Goal: Task Accomplishment & Management: Use online tool/utility

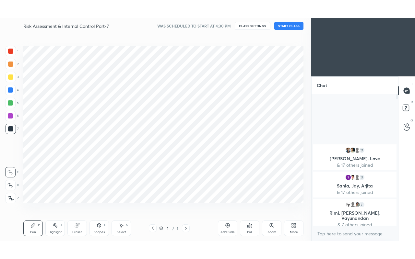
scroll to position [32215, 32112]
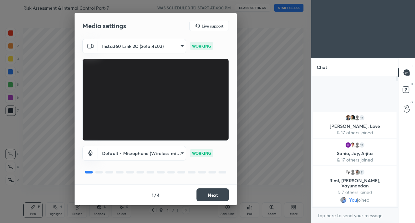
click at [217, 192] on button "Next" at bounding box center [212, 195] width 32 height 13
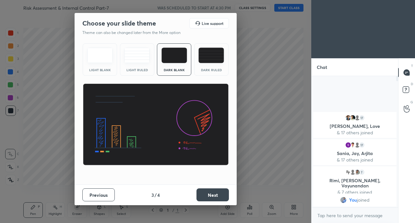
click at [222, 191] on button "Next" at bounding box center [212, 195] width 32 height 13
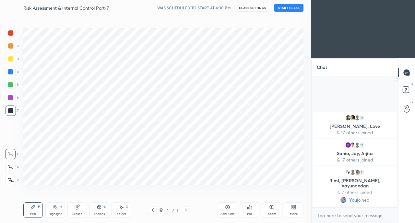
click at [226, 187] on div "Setting up your live class" at bounding box center [163, 107] width 285 height 182
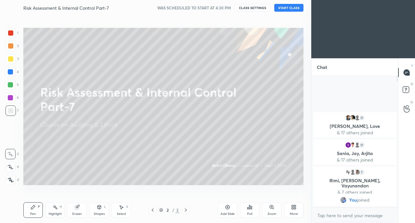
click at [294, 211] on div "More" at bounding box center [293, 210] width 19 height 16
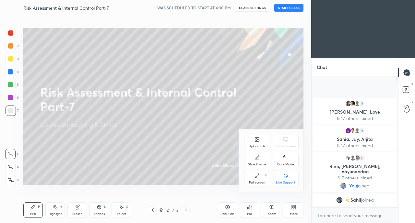
click at [257, 181] on div "Full screen" at bounding box center [257, 182] width 16 height 3
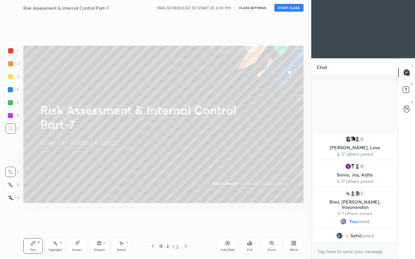
scroll to position [181, 85]
click at [171, 204] on div "Setting up your live class" at bounding box center [163, 125] width 285 height 218
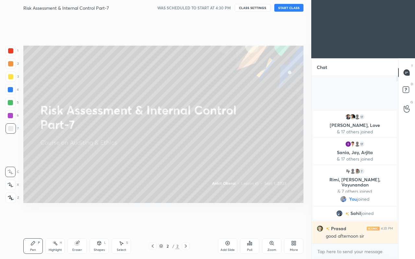
click at [282, 7] on button "START CLASS" at bounding box center [288, 8] width 29 height 8
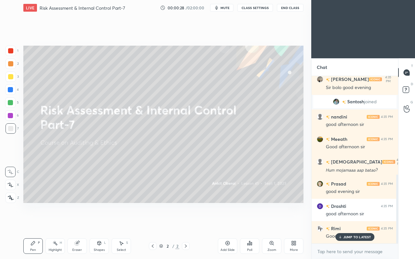
scroll to position [239, 0]
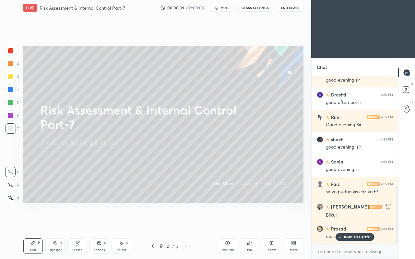
click at [352, 223] on p "JUMP TO LATEST" at bounding box center [357, 237] width 28 height 4
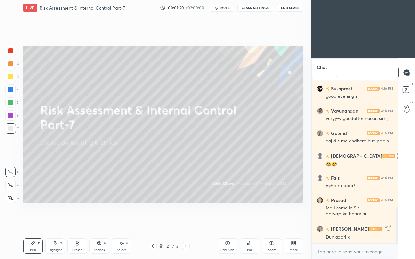
scroll to position [630, 0]
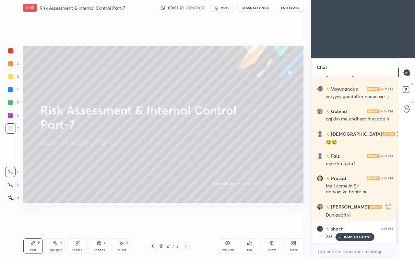
click at [294, 223] on icon at bounding box center [295, 242] width 2 height 2
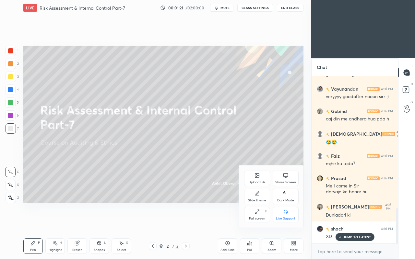
click at [254, 177] on icon at bounding box center [256, 175] width 5 height 5
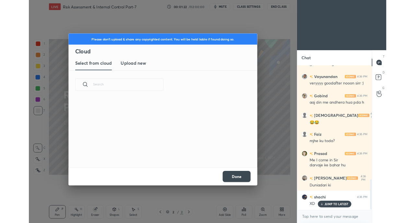
scroll to position [80, 208]
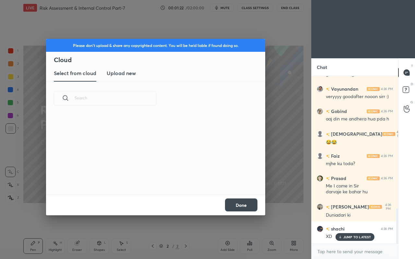
click at [120, 74] on h3 "Upload new" at bounding box center [121, 73] width 29 height 8
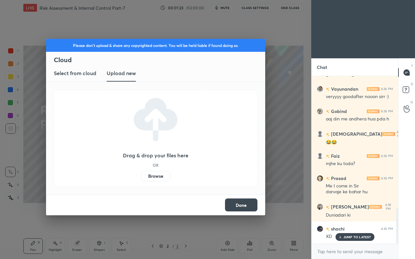
click at [161, 175] on label "Browse" at bounding box center [155, 176] width 29 height 10
click at [141, 175] on input "Browse" at bounding box center [141, 176] width 0 height 10
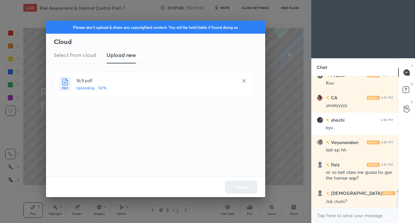
scroll to position [1022, 0]
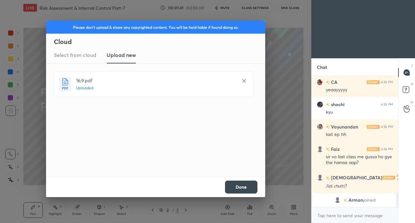
click at [243, 186] on button "Done" at bounding box center [241, 187] width 32 height 13
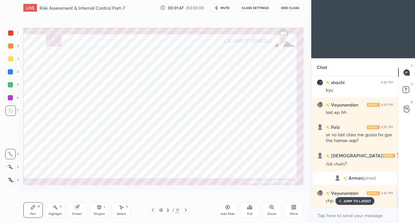
scroll to position [849, 0]
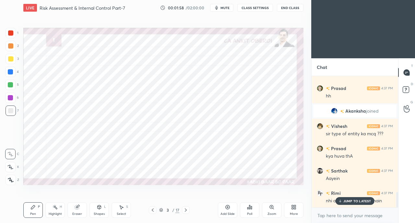
click at [350, 201] on p "JUMP TO LATEST" at bounding box center [357, 201] width 28 height 4
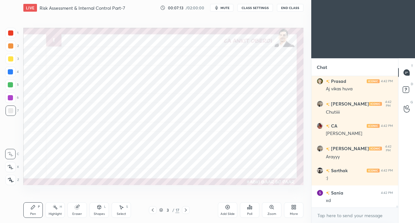
scroll to position [8791, 0]
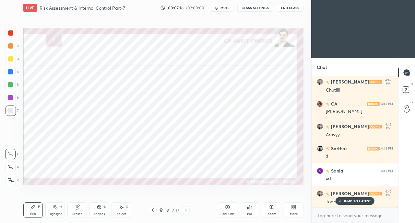
click at [348, 201] on p "JUMP TO LATEST" at bounding box center [357, 201] width 28 height 4
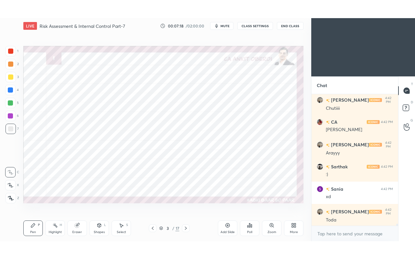
scroll to position [8813, 0]
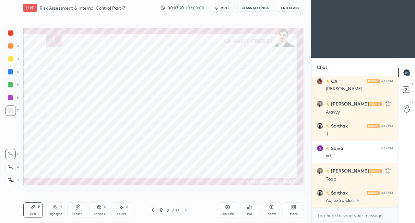
click at [295, 210] on div "More" at bounding box center [293, 210] width 19 height 16
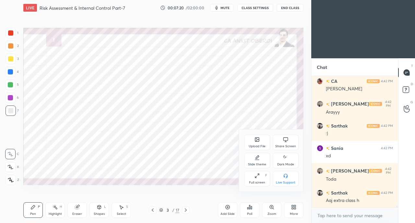
click at [255, 178] on icon at bounding box center [255, 177] width 1 height 1
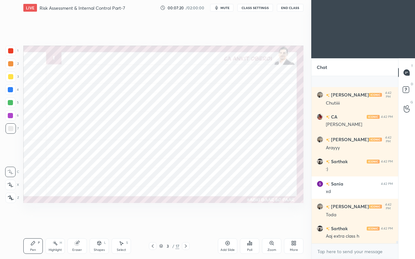
scroll to position [8778, 0]
click at [164, 223] on div "Setting up your live class Poll for secs No correct answer Start poll" at bounding box center [163, 125] width 285 height 218
click at [8, 90] on div at bounding box center [10, 89] width 5 height 5
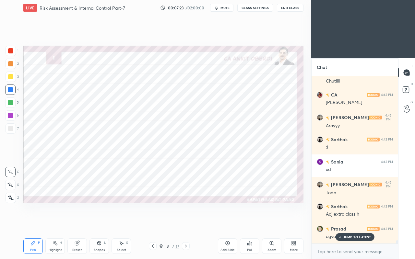
scroll to position [8822, 0]
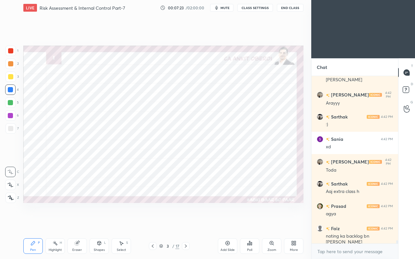
click at [344, 223] on div "noting ka backlog bn [PERSON_NAME]" at bounding box center [359, 239] width 67 height 12
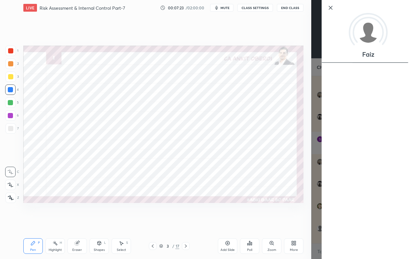
click at [300, 223] on div "Add Slide Poll Zoom More" at bounding box center [261, 246] width 86 height 36
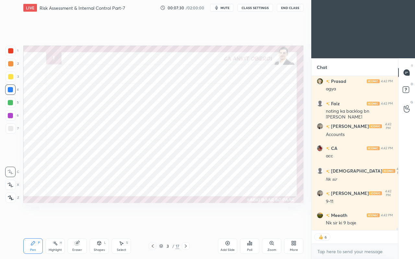
click at [78, 223] on icon at bounding box center [77, 243] width 5 height 5
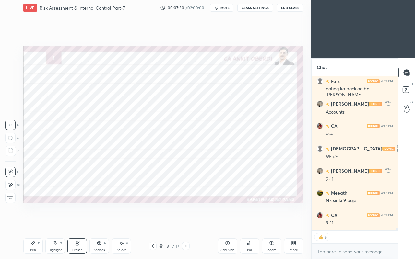
click at [8, 189] on div at bounding box center [10, 185] width 10 height 10
click at [31, 223] on div "Pen P" at bounding box center [32, 246] width 19 height 16
click at [10, 183] on icon at bounding box center [10, 185] width 5 height 4
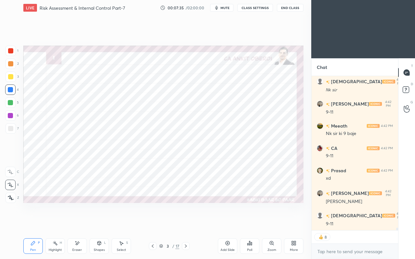
click at [78, 223] on div "Eraser" at bounding box center [77, 249] width 10 height 3
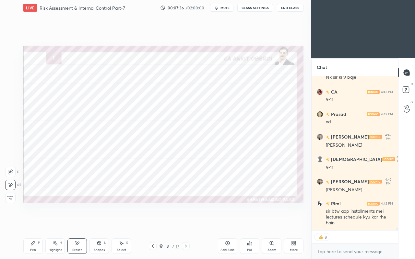
click at [8, 197] on span "Erase all" at bounding box center [11, 198] width 10 height 5
click at [35, 223] on icon at bounding box center [32, 243] width 5 height 5
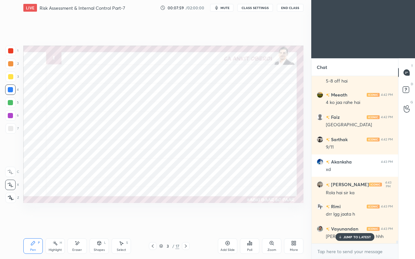
click at [11, 52] on div at bounding box center [10, 50] width 5 height 5
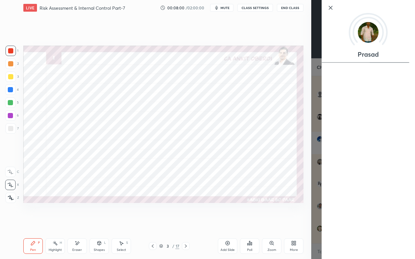
click at [149, 209] on div "Setting up your live class Poll for secs No correct answer Start poll" at bounding box center [163, 125] width 285 height 218
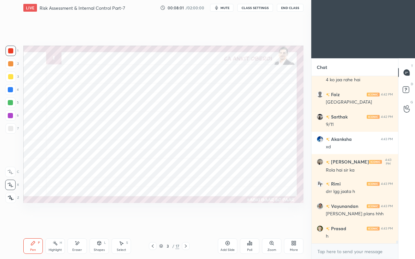
click at [98, 223] on icon at bounding box center [100, 243] width 4 height 4
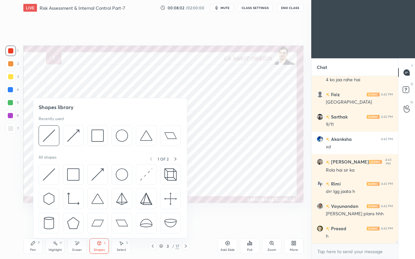
click at [46, 173] on img at bounding box center [49, 174] width 12 height 12
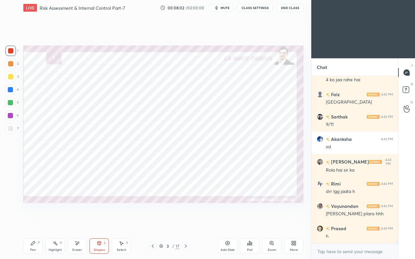
click at [28, 223] on div "Pen P" at bounding box center [32, 246] width 19 height 16
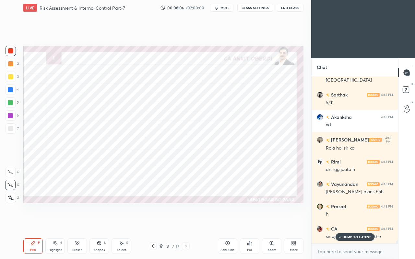
click at [352, 223] on p "JUMP TO LATEST" at bounding box center [357, 237] width 28 height 4
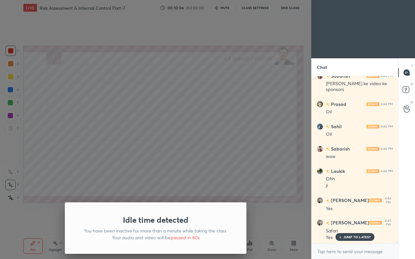
scroll to position [9949, 0]
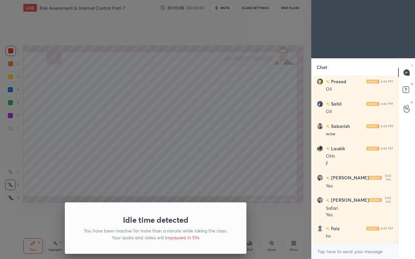
click at [221, 91] on div "Idle time detected You have been inactive for more than a minute while taking t…" at bounding box center [155, 129] width 311 height 259
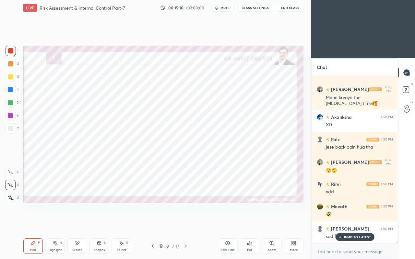
scroll to position [10934, 0]
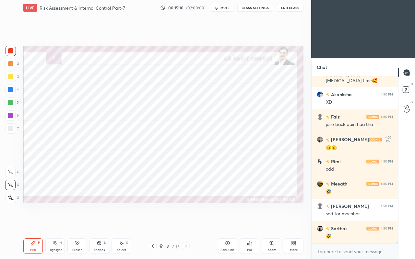
click at [221, 217] on div "Setting up your live class Poll for secs No correct answer Start poll" at bounding box center [163, 125] width 285 height 218
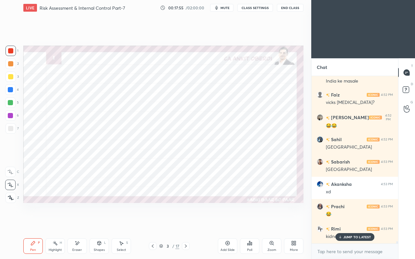
scroll to position [11483, 0]
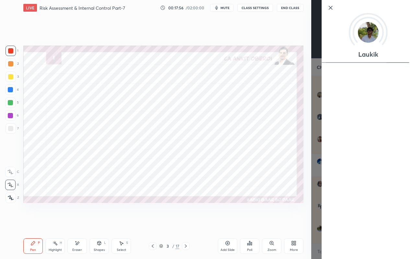
click at [282, 223] on div "Setting up your live class Poll for secs No correct answer Start poll" at bounding box center [163, 125] width 285 height 218
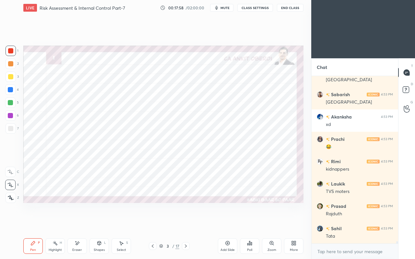
scroll to position [11550, 0]
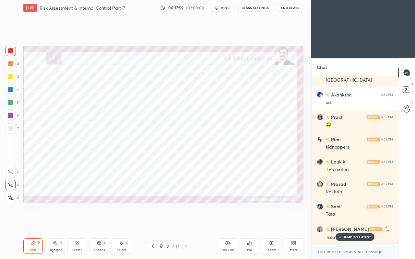
click at [349, 223] on div "JUMP TO LATEST" at bounding box center [354, 237] width 39 height 8
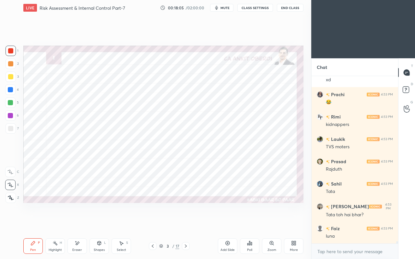
scroll to position [11594, 0]
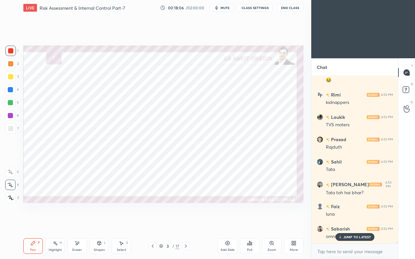
click at [347, 223] on div "JUMP TO LATEST" at bounding box center [354, 237] width 39 height 8
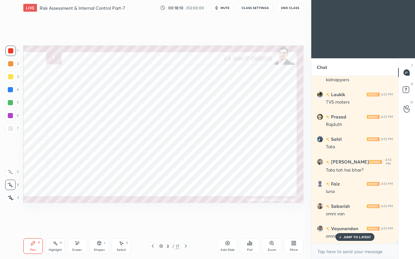
scroll to position [11639, 0]
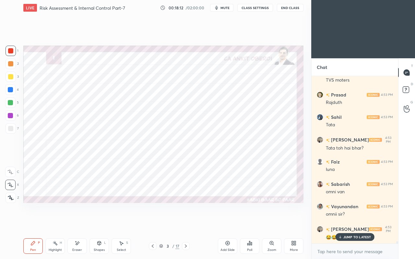
click at [349, 223] on p "JUMP TO LATEST" at bounding box center [357, 237] width 28 height 4
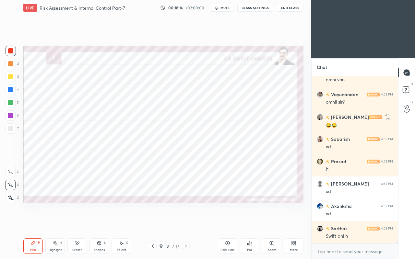
scroll to position [11773, 0]
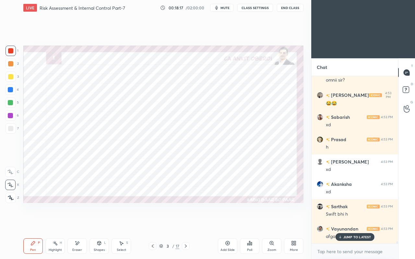
click at [355, 223] on p "JUMP TO LATEST" at bounding box center [357, 237] width 28 height 4
click at [9, 90] on div at bounding box center [10, 89] width 5 height 5
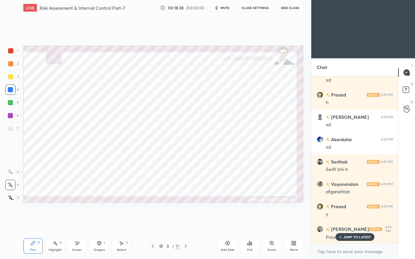
scroll to position [11834, 0]
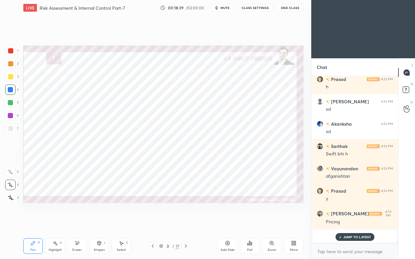
click at [348, 223] on p "JUMP TO LATEST" at bounding box center [357, 237] width 28 height 4
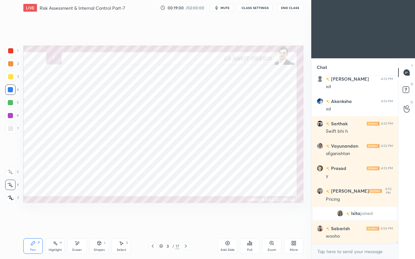
click at [185, 223] on icon at bounding box center [185, 246] width 5 height 5
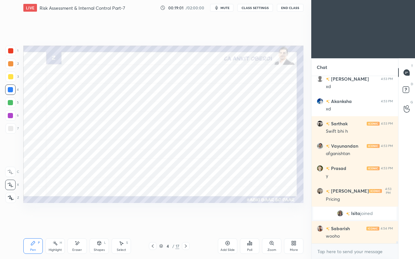
click at [12, 51] on div at bounding box center [10, 50] width 5 height 5
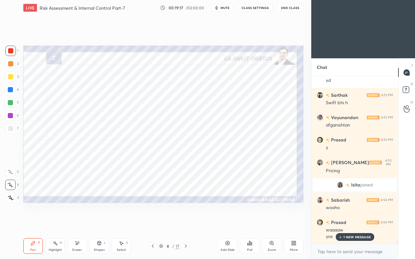
scroll to position [11907, 0]
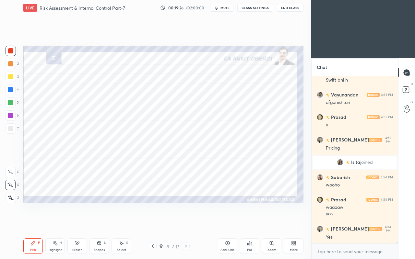
click at [13, 89] on div at bounding box center [10, 89] width 5 height 5
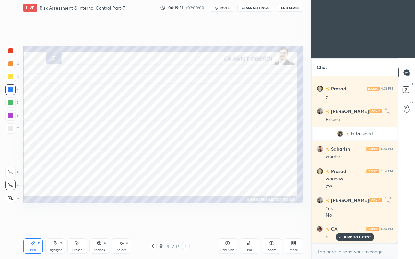
scroll to position [11959, 0]
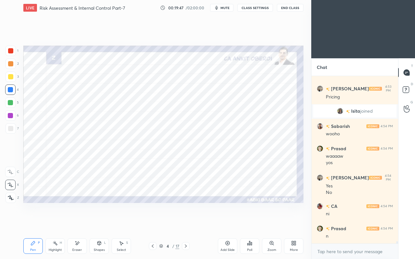
click at [95, 223] on div "Shapes L" at bounding box center [98, 246] width 19 height 16
click at [73, 223] on div "Eraser" at bounding box center [76, 246] width 19 height 16
click at [31, 223] on div "Pen" at bounding box center [33, 249] width 6 height 3
click at [9, 51] on div at bounding box center [10, 50] width 5 height 5
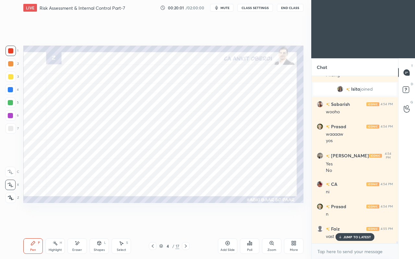
click at [339, 223] on icon at bounding box center [340, 237] width 4 height 4
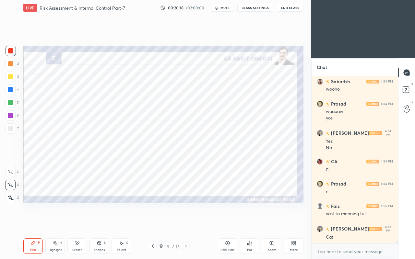
scroll to position [12025, 0]
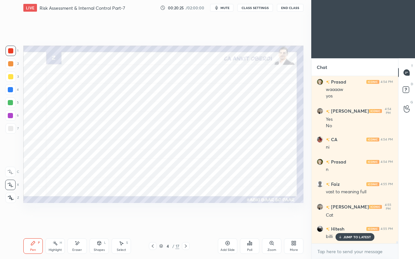
click at [349, 223] on p "JUMP TO LATEST" at bounding box center [357, 237] width 28 height 4
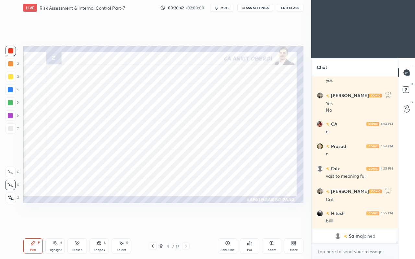
click at [10, 101] on div at bounding box center [10, 102] width 5 height 5
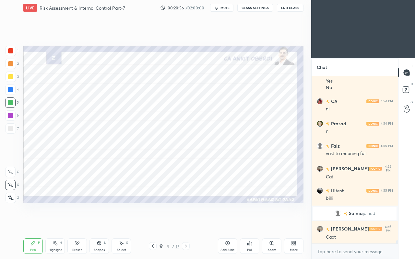
scroll to position [8939, 0]
click at [10, 53] on div at bounding box center [10, 50] width 5 height 5
click at [187, 223] on icon at bounding box center [185, 246] width 5 height 5
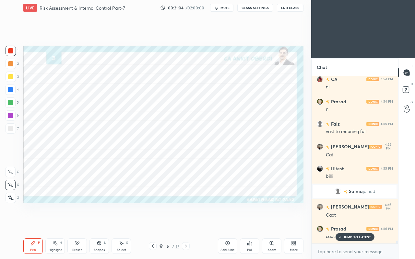
scroll to position [8984, 0]
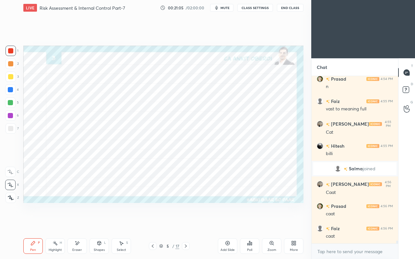
click at [95, 223] on div "Shapes L" at bounding box center [98, 246] width 19 height 16
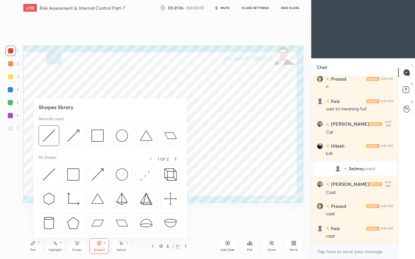
click at [40, 172] on div at bounding box center [49, 174] width 21 height 21
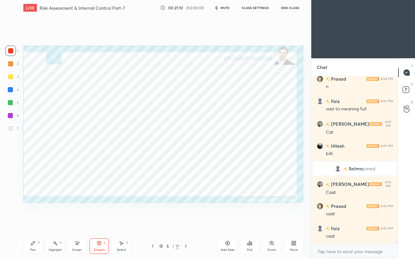
click at [36, 223] on div "Pen P" at bounding box center [32, 246] width 19 height 16
click at [8, 95] on div at bounding box center [10, 90] width 10 height 10
click at [9, 89] on div at bounding box center [10, 89] width 5 height 5
click at [79, 223] on icon at bounding box center [77, 244] width 5 height 6
click at [31, 223] on div "Pen" at bounding box center [33, 249] width 6 height 3
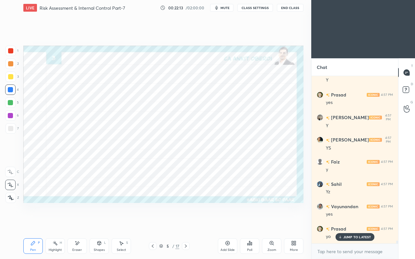
scroll to position [9297, 0]
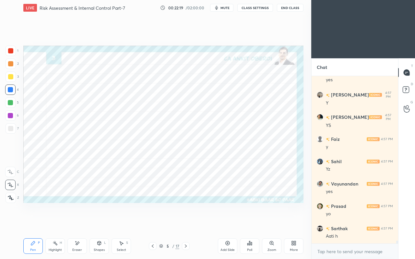
click at [185, 223] on icon at bounding box center [186, 246] width 2 height 3
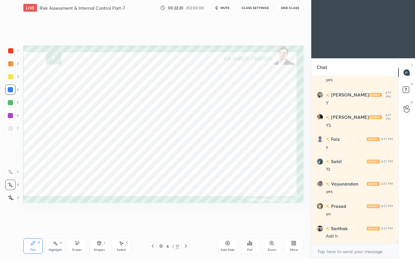
click at [10, 49] on div at bounding box center [10, 50] width 5 height 5
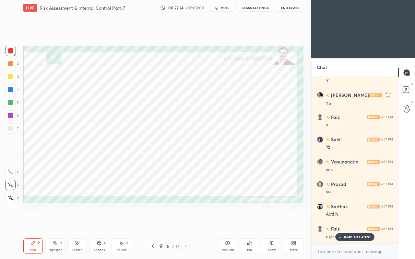
click at [353, 223] on p "JUMP TO LATEST" at bounding box center [357, 237] width 28 height 4
click at [89, 223] on div "Pen P Highlight H Eraser Shapes L Select S" at bounding box center [71, 246] width 97 height 16
click at [71, 223] on div "Eraser" at bounding box center [76, 246] width 19 height 16
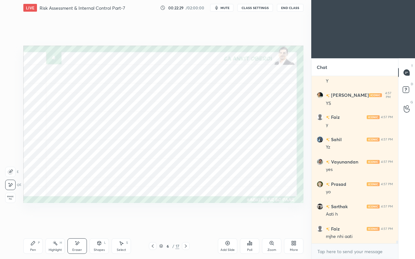
click at [29, 223] on div "Pen P" at bounding box center [32, 246] width 19 height 16
click at [151, 223] on icon at bounding box center [152, 246] width 5 height 5
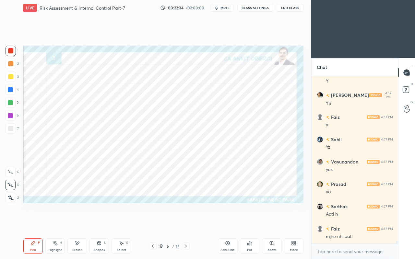
click at [187, 223] on icon at bounding box center [185, 246] width 5 height 5
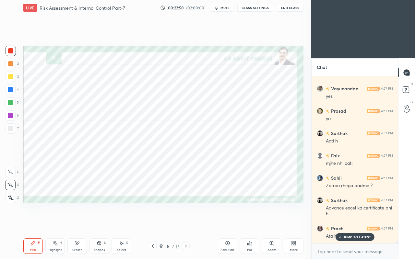
scroll to position [9414, 0]
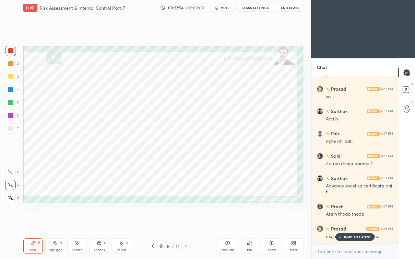
click at [152, 223] on icon at bounding box center [152, 246] width 5 height 5
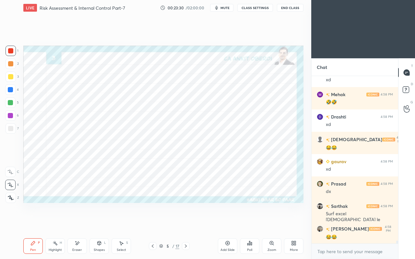
scroll to position [9727, 0]
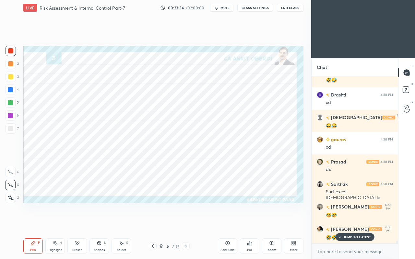
click at [347, 223] on p "JUMP TO LATEST" at bounding box center [357, 237] width 28 height 4
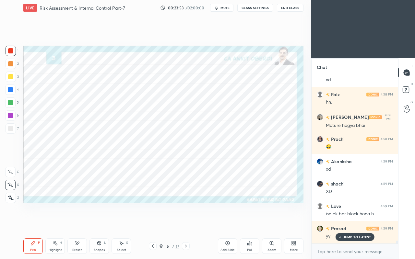
scroll to position [9951, 0]
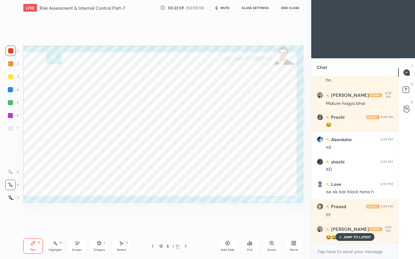
click at [349, 223] on p "JUMP TO LATEST" at bounding box center [357, 237] width 28 height 4
click at [185, 223] on icon at bounding box center [185, 246] width 5 height 5
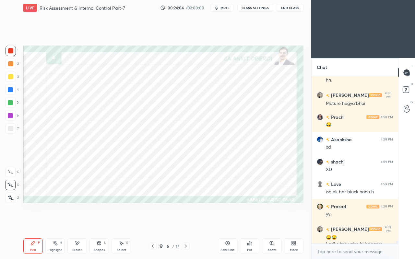
scroll to position [9957, 0]
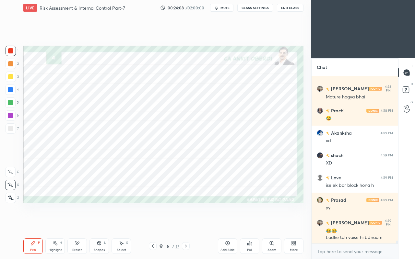
click at [9, 90] on div at bounding box center [10, 89] width 5 height 5
click at [77, 223] on div "Eraser" at bounding box center [76, 246] width 19 height 16
click at [32, 223] on div "Pen" at bounding box center [33, 249] width 6 height 3
click at [97, 223] on div "Shapes" at bounding box center [99, 249] width 11 height 3
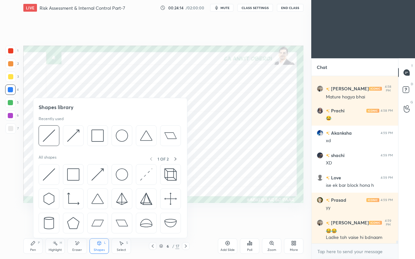
click at [45, 175] on img at bounding box center [49, 174] width 12 height 12
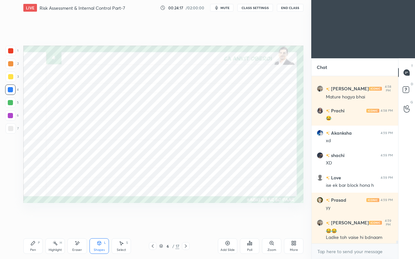
click at [32, 223] on icon at bounding box center [32, 243] width 5 height 5
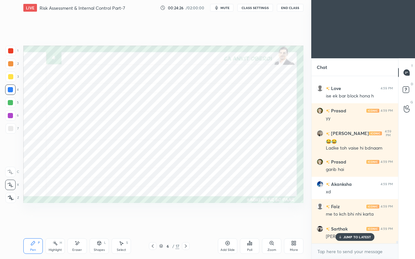
scroll to position [10069, 0]
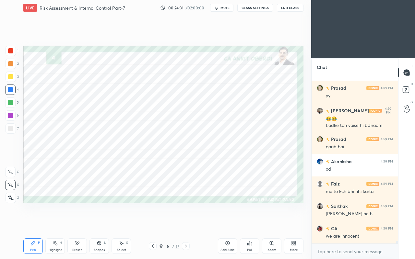
click at [76, 223] on icon at bounding box center [77, 244] width 5 height 6
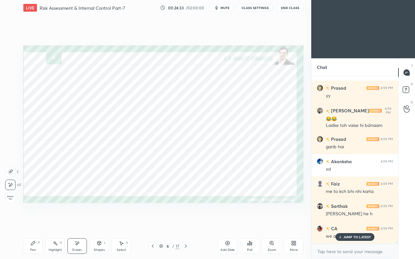
scroll to position [10091, 0]
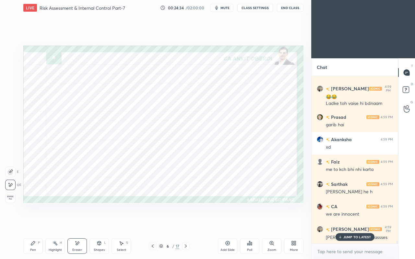
click at [34, 223] on div "Pen P" at bounding box center [32, 246] width 19 height 16
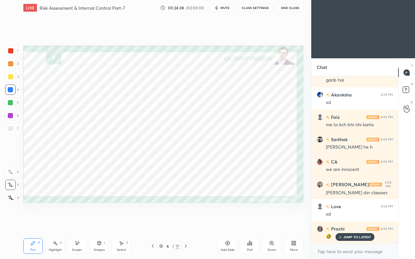
scroll to position [10159, 0]
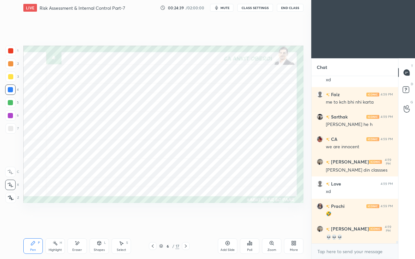
click at [254, 9] on button "CLASS SETTINGS" at bounding box center [255, 8] width 36 height 8
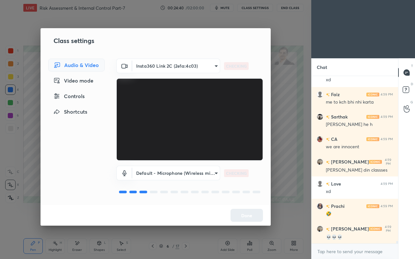
click at [86, 97] on div "Controls" at bounding box center [76, 96] width 56 height 13
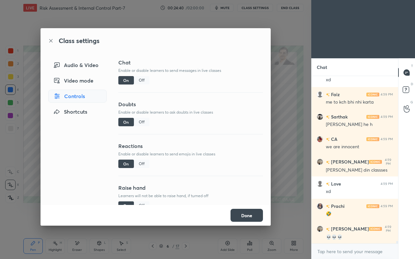
click at [141, 165] on div "Off" at bounding box center [142, 164] width 16 height 8
click at [139, 124] on div "Off" at bounding box center [142, 122] width 16 height 8
type textarea "x"
click at [141, 79] on div "Off" at bounding box center [142, 80] width 16 height 8
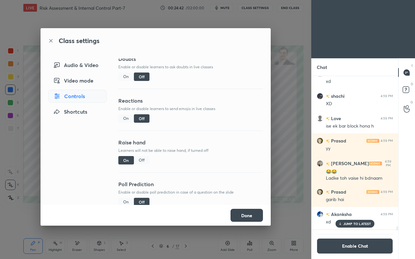
scroll to position [56, 0]
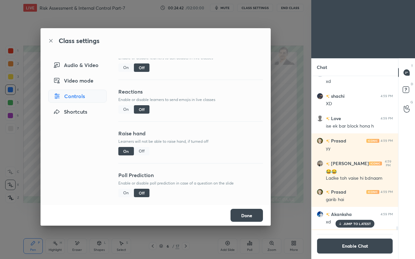
click at [139, 147] on div "Off" at bounding box center [142, 151] width 16 height 8
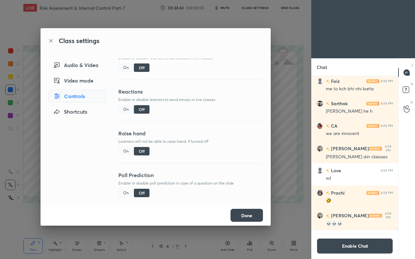
click at [247, 214] on button "Done" at bounding box center [246, 215] width 32 height 13
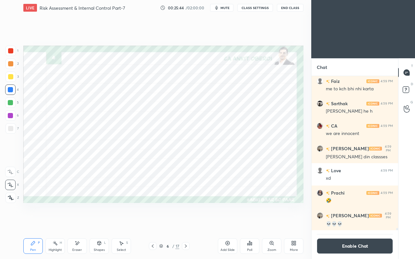
click at [360, 223] on button "Enable Chat" at bounding box center [355, 246] width 76 height 16
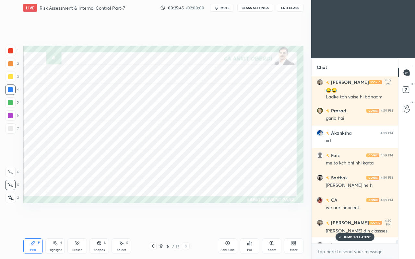
scroll to position [9846, 0]
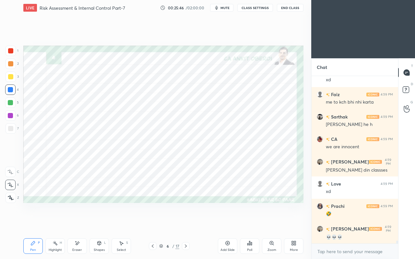
click at [7, 52] on div at bounding box center [11, 51] width 10 height 10
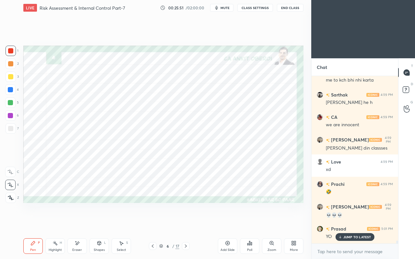
click at [341, 223] on icon at bounding box center [340, 237] width 4 height 4
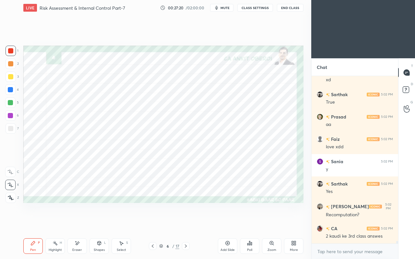
scroll to position [10187, 0]
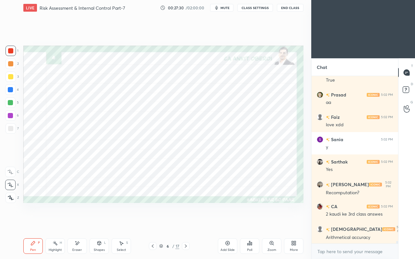
click at [77, 223] on div "Eraser" at bounding box center [76, 246] width 19 height 16
click at [27, 223] on div "Pen P" at bounding box center [32, 246] width 19 height 16
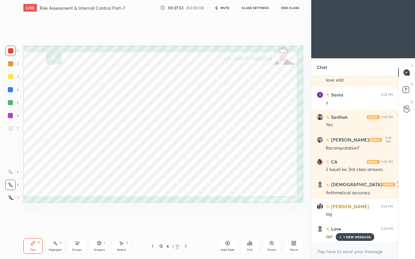
scroll to position [10254, 0]
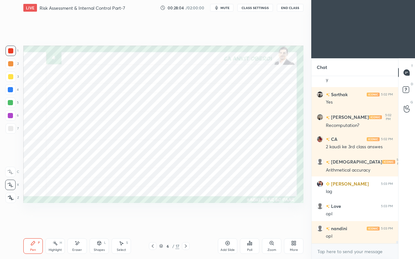
click at [10, 101] on div at bounding box center [10, 102] width 5 height 5
click at [95, 223] on div "Shapes L" at bounding box center [98, 246] width 19 height 16
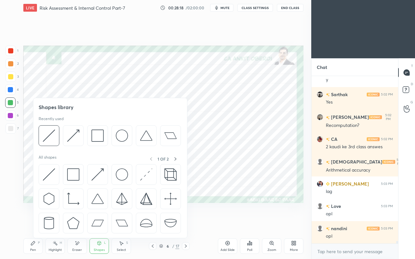
click at [67, 175] on img at bounding box center [73, 174] width 12 height 12
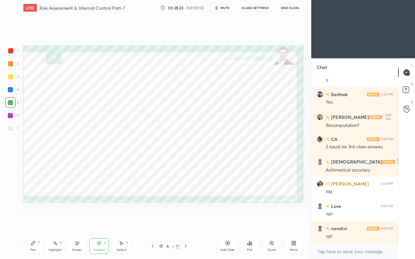
click at [73, 223] on div "Eraser" at bounding box center [76, 246] width 19 height 16
click at [35, 223] on icon at bounding box center [32, 243] width 5 height 5
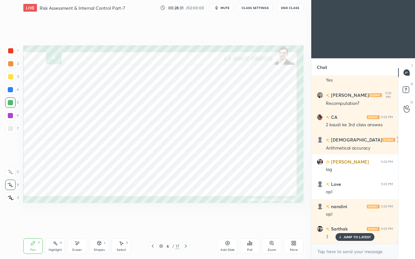
scroll to position [10321, 0]
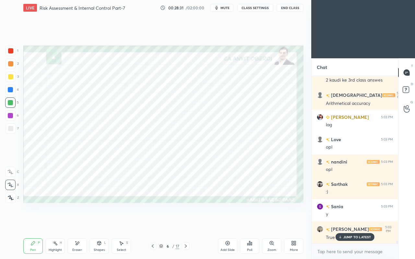
click at [335, 223] on div "True" at bounding box center [359, 238] width 67 height 6
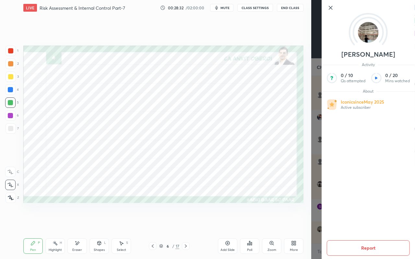
click at [222, 218] on div "Setting up your live class Poll for secs No correct answer Start poll" at bounding box center [163, 125] width 285 height 218
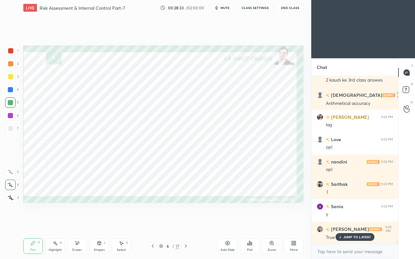
click at [341, 223] on icon at bounding box center [340, 237] width 4 height 4
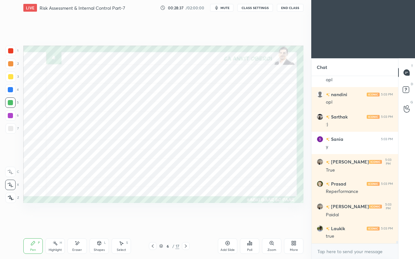
click at [9, 89] on div at bounding box center [10, 89] width 5 height 5
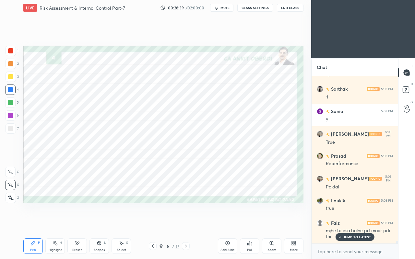
click at [353, 223] on p "JUMP TO LATEST" at bounding box center [357, 237] width 28 height 4
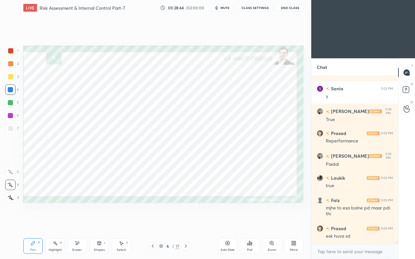
scroll to position [10467, 0]
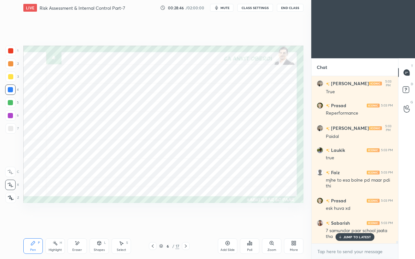
click at [351, 223] on p "JUMP TO LATEST" at bounding box center [357, 237] width 28 height 4
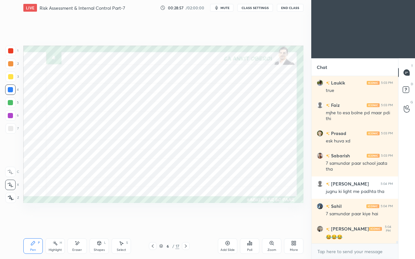
scroll to position [10556, 0]
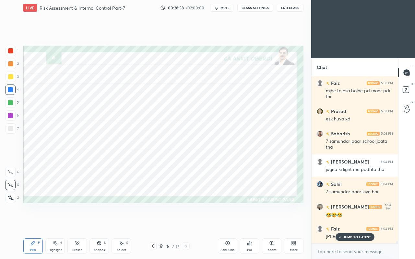
click at [348, 223] on p "JUMP TO LATEST" at bounding box center [357, 237] width 28 height 4
click at [122, 223] on div "Select S" at bounding box center [120, 246] width 19 height 16
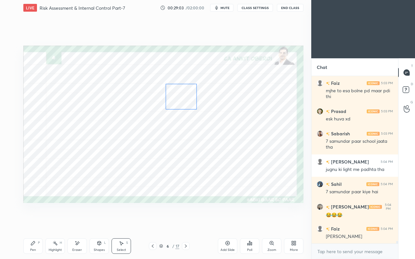
scroll to position [10579, 0]
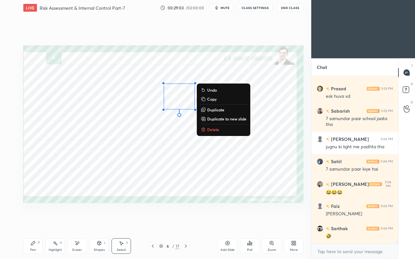
click at [169, 137] on div "0 ° Undo Copy Duplicate Duplicate to new slide Delete" at bounding box center [163, 124] width 280 height 157
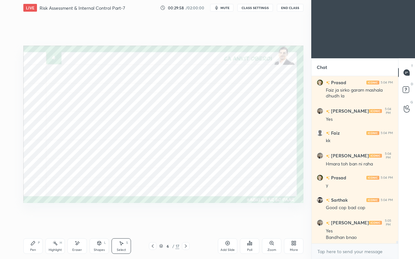
scroll to position [10770, 0]
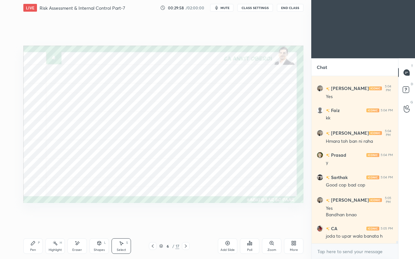
click at [348, 223] on div "joda to upar wala banata h" at bounding box center [359, 236] width 67 height 6
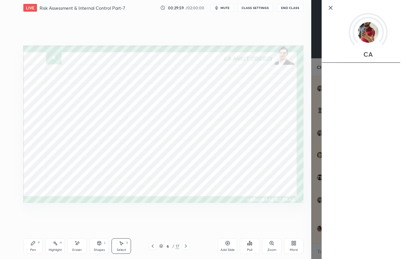
click at [275, 215] on div "0 ° Undo Copy Duplicate Duplicate to new slide Delete Setting up your live clas…" at bounding box center [163, 125] width 285 height 218
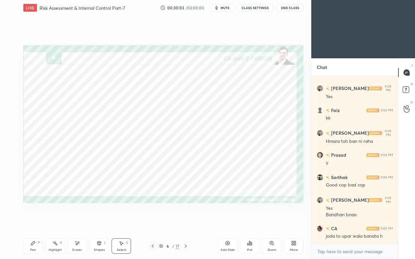
click at [36, 223] on div "Pen P" at bounding box center [32, 246] width 19 height 16
click at [10, 52] on div at bounding box center [10, 50] width 5 height 5
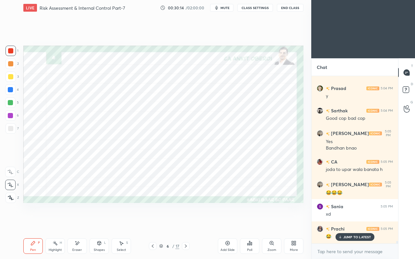
scroll to position [10860, 0]
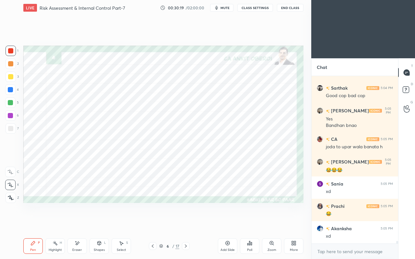
click at [10, 103] on div at bounding box center [10, 102] width 5 height 5
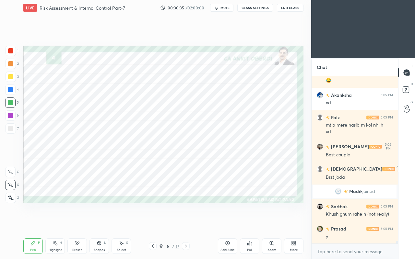
scroll to position [11022, 0]
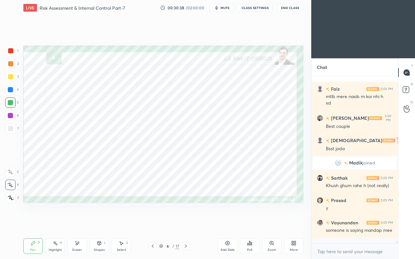
click at [13, 116] on div at bounding box center [10, 115] width 10 height 10
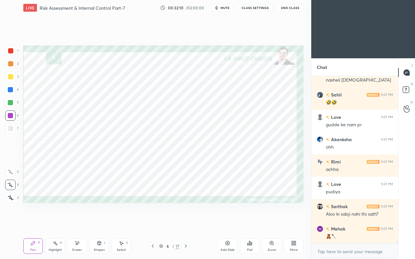
scroll to position [11916, 0]
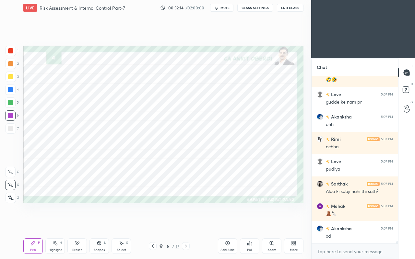
click at [11, 55] on div at bounding box center [11, 51] width 10 height 10
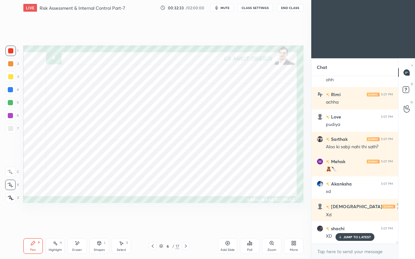
scroll to position [11988, 0]
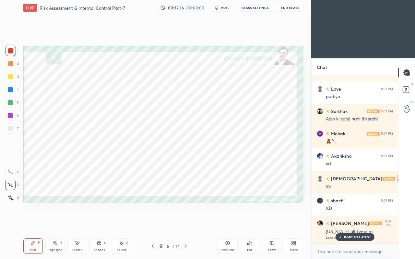
click at [344, 223] on p "JUMP TO LATEST" at bounding box center [357, 237] width 28 height 4
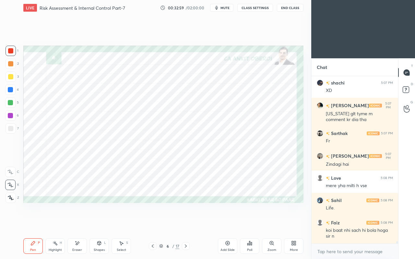
scroll to position [12128, 0]
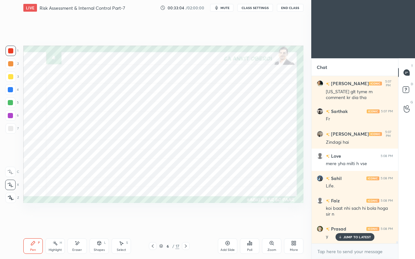
click at [9, 104] on div at bounding box center [10, 102] width 5 height 5
click at [100, 223] on icon at bounding box center [100, 243] width 4 height 4
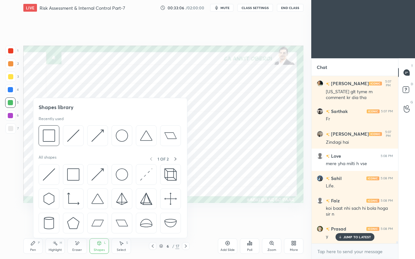
click at [71, 174] on img at bounding box center [73, 174] width 12 height 12
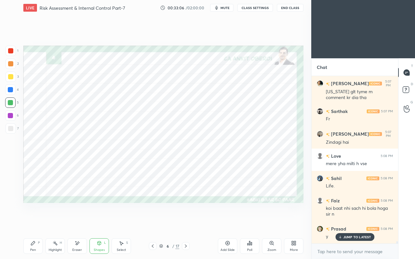
click at [9, 118] on div at bounding box center [10, 115] width 5 height 5
click at [99, 223] on div "Shapes" at bounding box center [99, 249] width 11 height 3
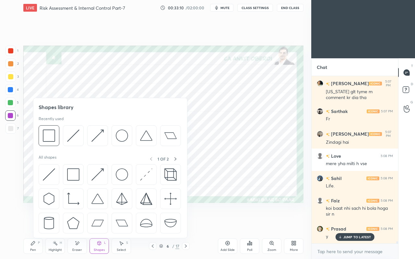
click at [45, 172] on img at bounding box center [49, 174] width 12 height 12
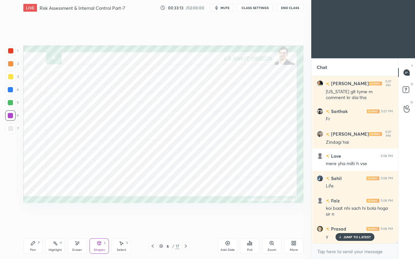
click at [42, 223] on div "Pen P" at bounding box center [32, 246] width 19 height 16
click at [78, 223] on icon at bounding box center [77, 244] width 5 height 6
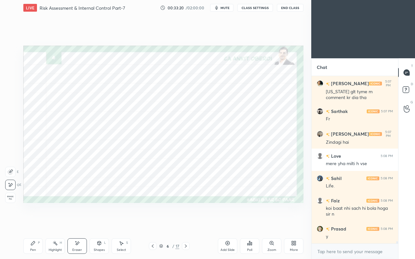
click at [30, 223] on div "Pen P" at bounding box center [32, 246] width 19 height 16
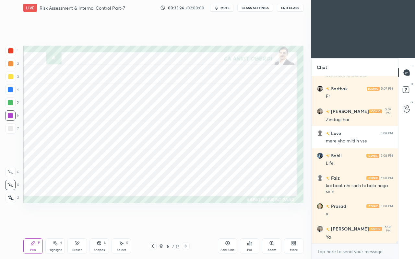
click at [10, 51] on div at bounding box center [10, 50] width 5 height 5
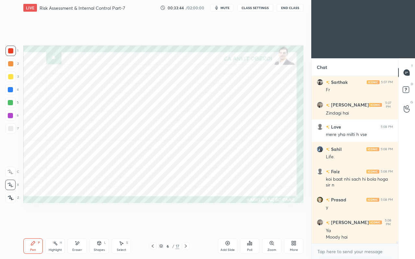
click at [152, 223] on icon at bounding box center [152, 246] width 5 height 5
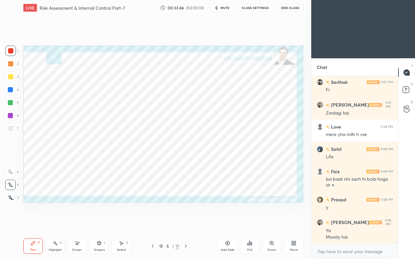
scroll to position [12180, 0]
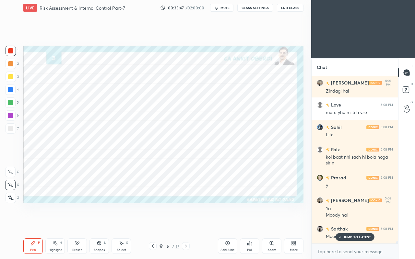
click at [344, 223] on p "JUMP TO LATEST" at bounding box center [357, 237] width 28 height 4
click at [77, 223] on div "Eraser" at bounding box center [76, 246] width 19 height 16
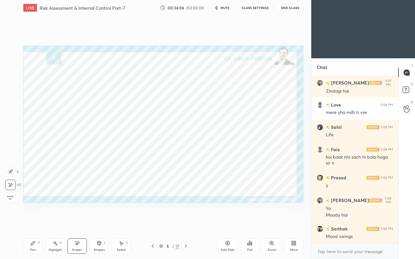
click at [28, 223] on div "Pen P" at bounding box center [32, 246] width 19 height 16
click at [10, 90] on div at bounding box center [10, 89] width 5 height 5
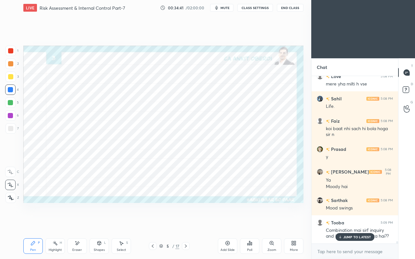
scroll to position [12230, 0]
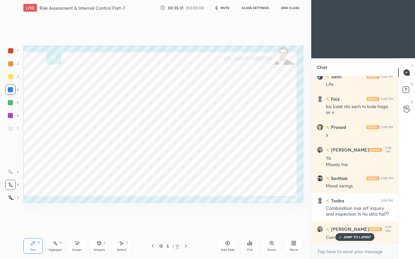
click at [186, 223] on icon at bounding box center [185, 246] width 5 height 5
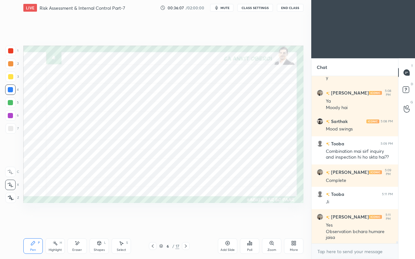
scroll to position [12310, 0]
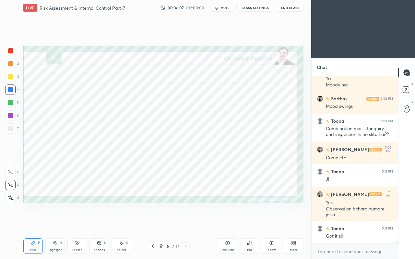
click at [339, 223] on div "Got it sir" at bounding box center [359, 236] width 67 height 6
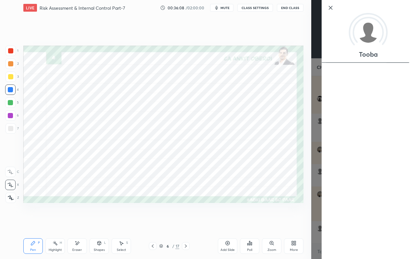
click at [200, 213] on div "Setting up your live class Poll for secs No correct answer Start poll" at bounding box center [163, 125] width 285 height 218
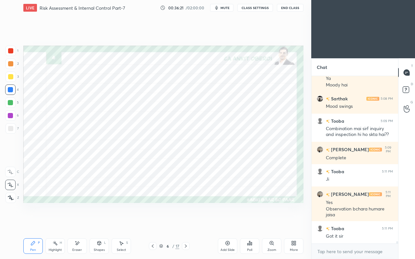
click at [161, 223] on icon at bounding box center [161, 246] width 4 height 4
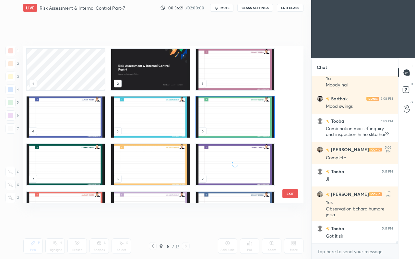
scroll to position [156, 277]
click at [213, 169] on img "grid" at bounding box center [235, 164] width 78 height 41
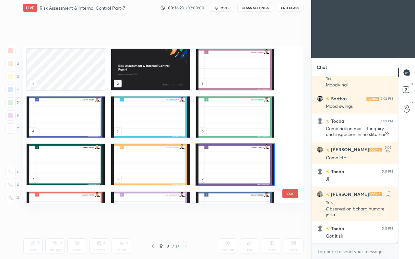
click at [213, 170] on img "grid" at bounding box center [235, 164] width 78 height 41
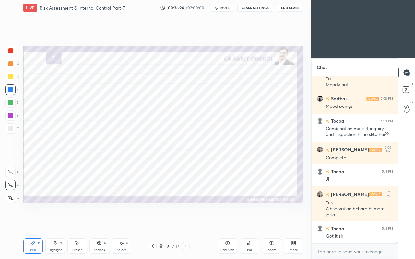
click at [190, 223] on div "9 / 17" at bounding box center [169, 246] width 97 height 8
click at [188, 223] on icon at bounding box center [185, 246] width 5 height 5
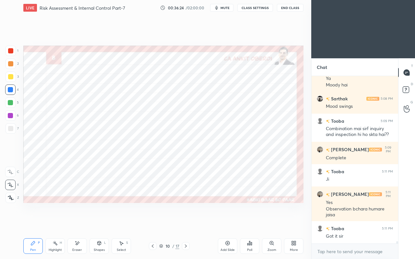
click at [189, 223] on div at bounding box center [186, 246] width 8 height 8
click at [188, 223] on icon at bounding box center [185, 246] width 5 height 5
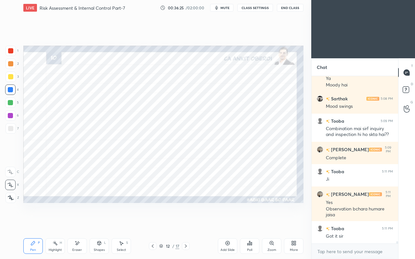
click at [188, 223] on icon at bounding box center [185, 246] width 5 height 5
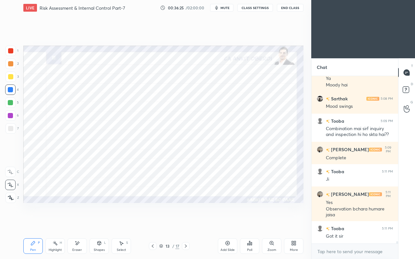
click at [150, 223] on div at bounding box center [153, 246] width 8 height 8
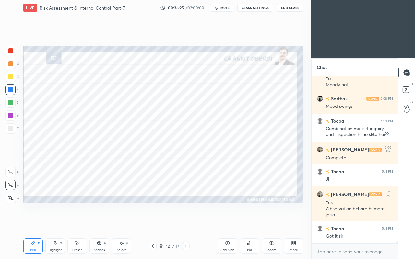
click at [150, 223] on icon at bounding box center [152, 246] width 5 height 5
click at [151, 223] on icon at bounding box center [152, 246] width 5 height 5
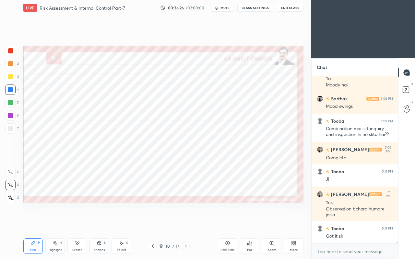
click at [151, 223] on icon at bounding box center [152, 246] width 5 height 5
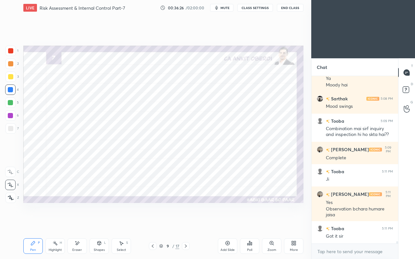
click at [151, 223] on icon at bounding box center [152, 246] width 5 height 5
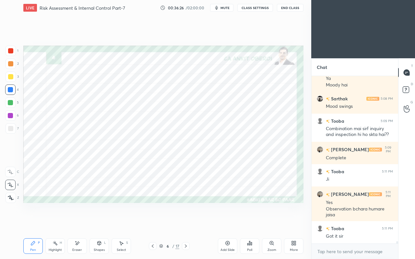
click at [152, 223] on icon at bounding box center [152, 246] width 5 height 5
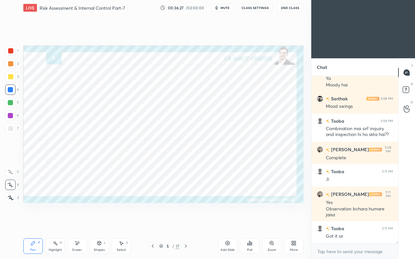
click at [185, 223] on icon at bounding box center [186, 246] width 2 height 3
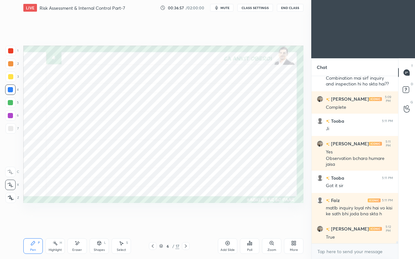
scroll to position [12382, 0]
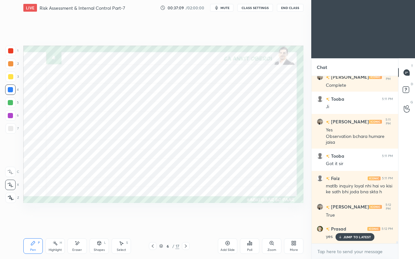
click at [79, 223] on div "Eraser" at bounding box center [77, 249] width 10 height 3
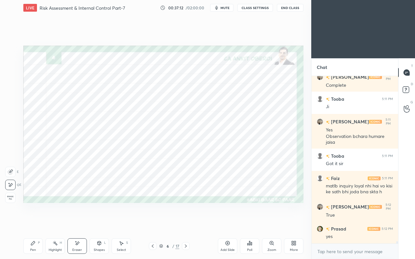
scroll to position [12405, 0]
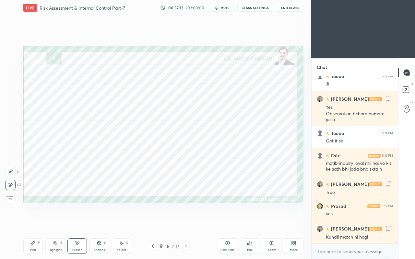
click at [20, 223] on div "1 2 3 4 5 6 7 C X Z E E Erase all H H LIVE Risk Assessment & Internal Control P…" at bounding box center [153, 129] width 306 height 259
click at [31, 223] on div "Pen" at bounding box center [33, 249] width 6 height 3
click at [11, 52] on div at bounding box center [10, 50] width 5 height 5
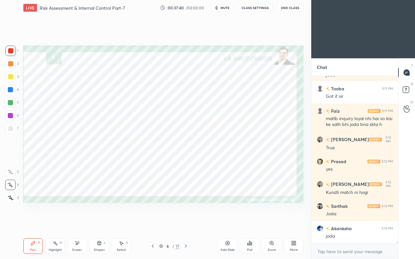
scroll to position [12472, 0]
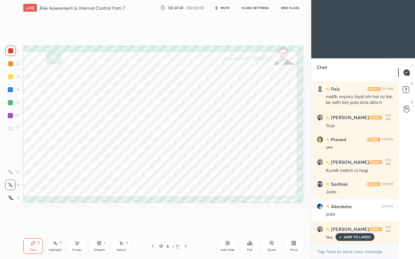
click at [78, 223] on icon at bounding box center [77, 244] width 5 height 6
click at [44, 223] on div "Pen P Highlight H Eraser Shapes L Select S" at bounding box center [71, 246] width 97 height 16
click at [36, 223] on div "Pen P" at bounding box center [32, 246] width 19 height 16
click at [150, 223] on icon at bounding box center [152, 246] width 5 height 5
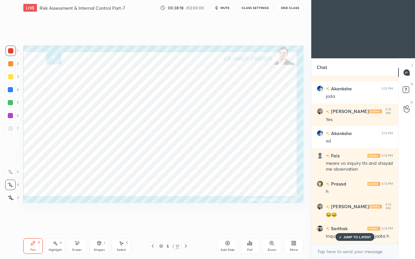
scroll to position [12612, 0]
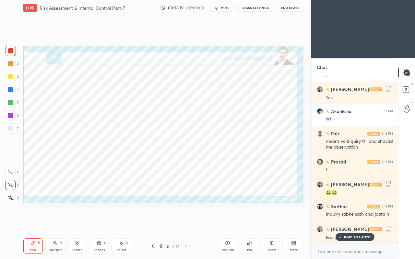
click at [350, 223] on p "JUMP TO LATEST" at bounding box center [357, 237] width 28 height 4
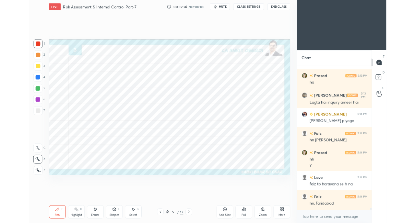
scroll to position [12848, 0]
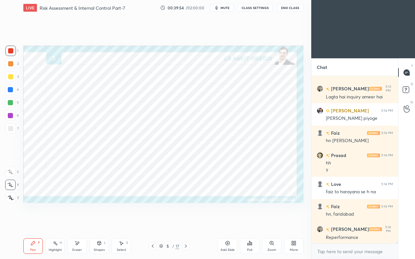
click at [292, 223] on icon at bounding box center [293, 245] width 2 height 2
click at [282, 181] on div "Share Screen" at bounding box center [285, 182] width 21 height 3
type textarea "x"
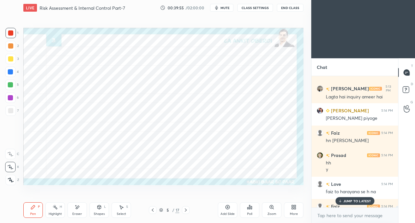
scroll to position [12848, 0]
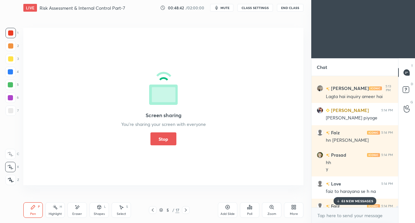
click at [169, 138] on button "Stop" at bounding box center [163, 139] width 26 height 13
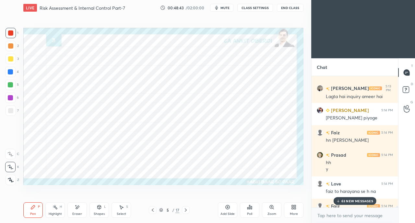
click at [349, 204] on div "63 NEW MESSAGES" at bounding box center [354, 201] width 43 height 8
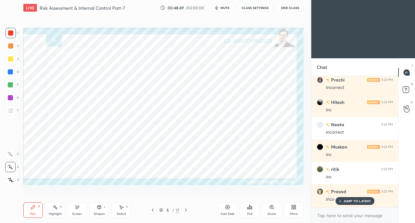
scroll to position [14114, 0]
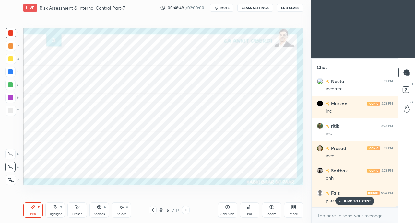
click at [349, 200] on p "JUMP TO LATEST" at bounding box center [357, 201] width 28 height 4
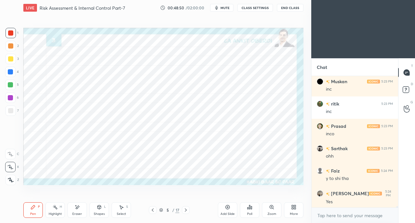
scroll to position [14137, 0]
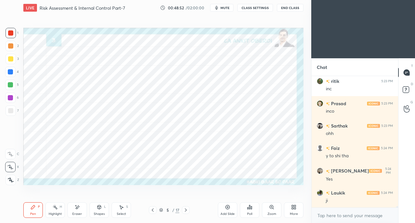
click at [187, 211] on icon at bounding box center [185, 210] width 5 height 5
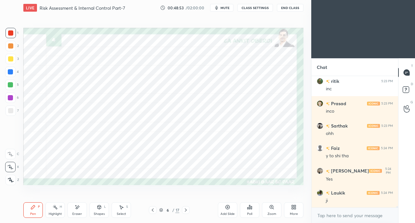
click at [150, 210] on icon at bounding box center [152, 210] width 5 height 5
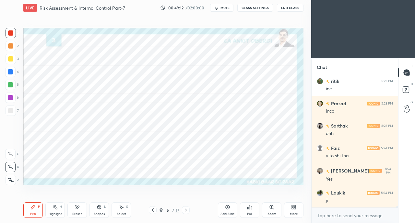
click at [74, 206] on div "Eraser" at bounding box center [76, 210] width 19 height 16
click at [28, 215] on div "Pen P" at bounding box center [32, 210] width 19 height 16
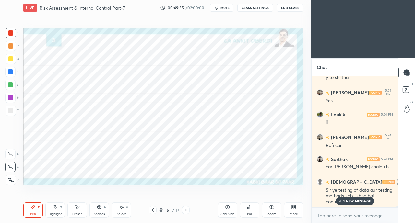
scroll to position [14238, 0]
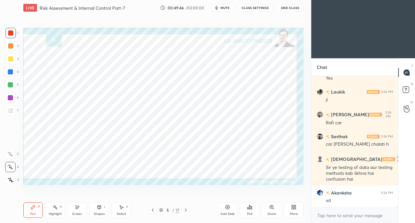
click at [289, 213] on div "More" at bounding box center [293, 210] width 19 height 16
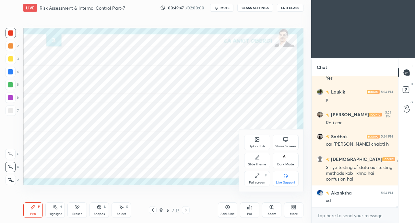
click at [281, 146] on div "Share Screen" at bounding box center [285, 146] width 21 height 3
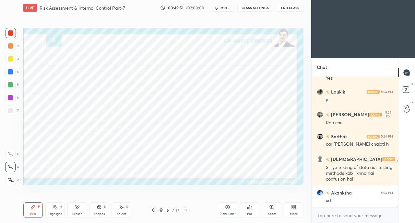
click at [187, 211] on icon at bounding box center [185, 210] width 5 height 5
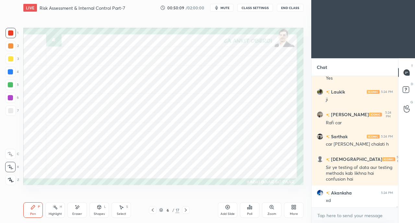
click at [149, 212] on div at bounding box center [153, 210] width 8 height 8
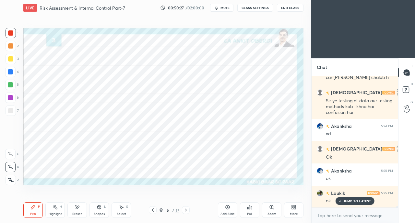
scroll to position [14327, 0]
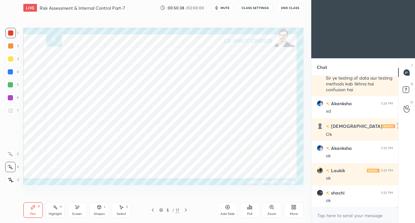
click at [294, 211] on div "More" at bounding box center [293, 210] width 19 height 16
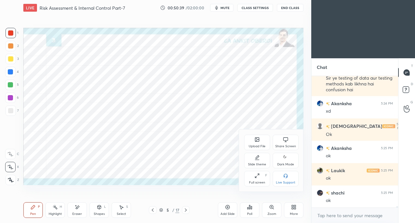
click at [279, 145] on div "Share Screen" at bounding box center [285, 146] width 21 height 3
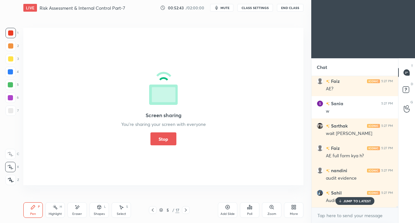
scroll to position [14528, 0]
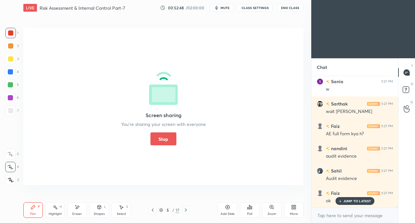
click at [156, 134] on button "Stop" at bounding box center [163, 139] width 26 height 13
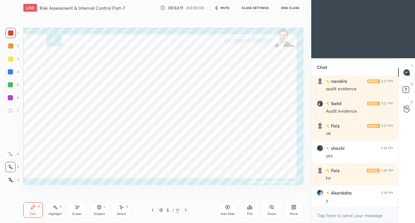
scroll to position [14618, 0]
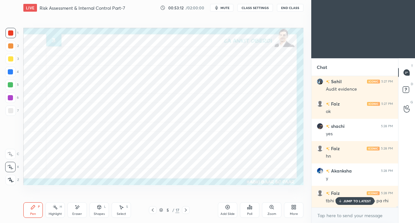
click at [350, 203] on p "JUMP TO LATEST" at bounding box center [357, 201] width 28 height 4
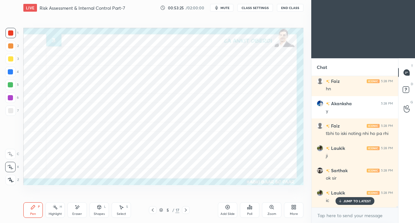
scroll to position [14707, 0]
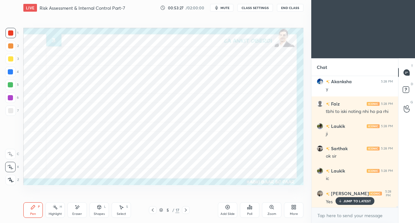
click at [347, 203] on p "JUMP TO LATEST" at bounding box center [357, 201] width 28 height 4
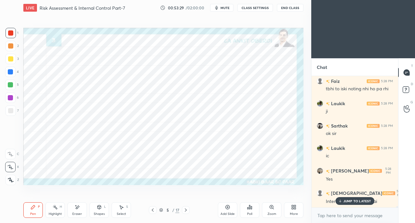
scroll to position [14752, 0]
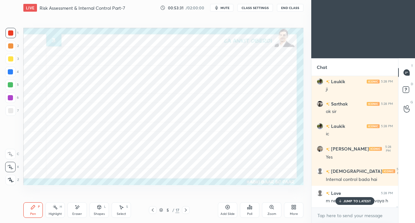
click at [347, 202] on p "JUMP TO LATEST" at bounding box center [357, 201] width 28 height 4
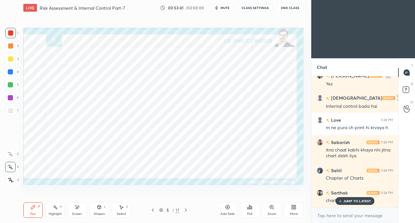
scroll to position [14847, 0]
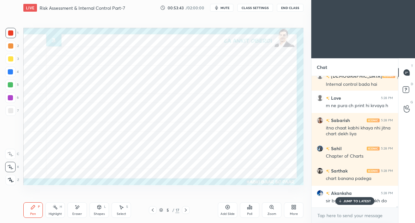
click at [349, 201] on p "JUMP TO LATEST" at bounding box center [357, 201] width 28 height 4
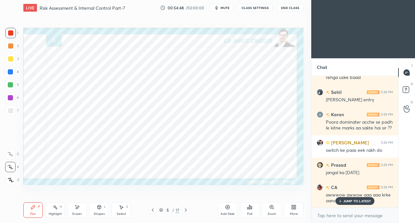
scroll to position [15760, 0]
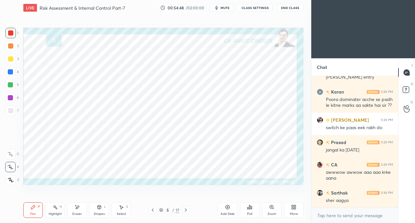
click at [348, 198] on div "sher aagya" at bounding box center [359, 201] width 67 height 6
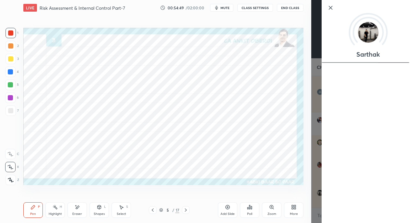
click at [238, 186] on div "Setting up your live class Poll for secs No correct answer Start poll" at bounding box center [163, 107] width 285 height 182
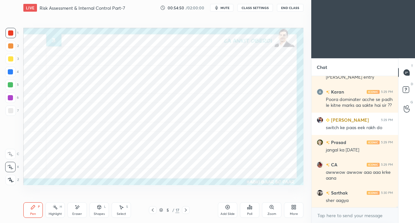
click at [152, 210] on icon at bounding box center [152, 210] width 5 height 5
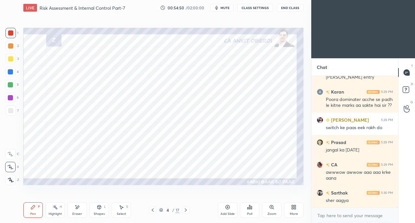
click at [155, 211] on icon at bounding box center [152, 210] width 5 height 5
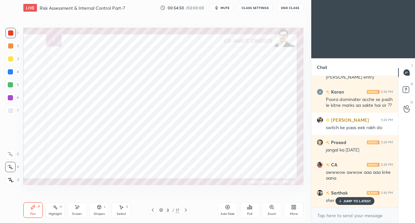
scroll to position [15782, 0]
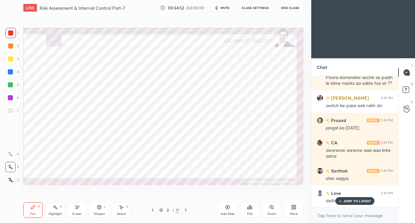
click at [154, 212] on icon at bounding box center [152, 210] width 5 height 5
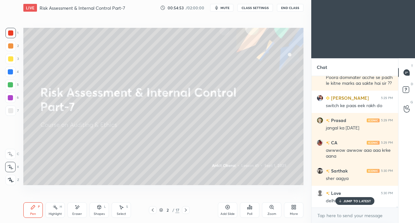
click at [188, 209] on icon at bounding box center [185, 210] width 5 height 5
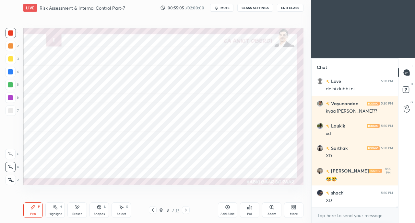
scroll to position [15916, 0]
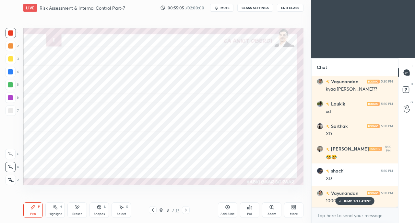
click at [187, 210] on icon at bounding box center [185, 210] width 5 height 5
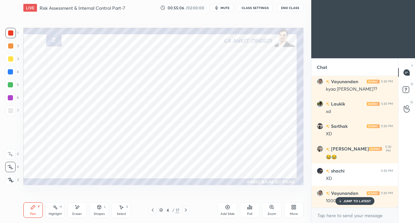
click at [186, 210] on icon at bounding box center [185, 210] width 5 height 5
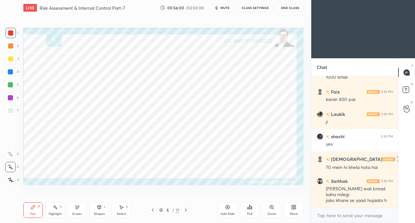
scroll to position [16062, 0]
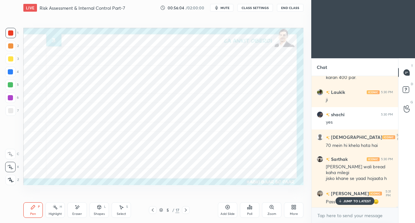
click at [344, 201] on p "JUMP TO LATEST" at bounding box center [357, 201] width 28 height 4
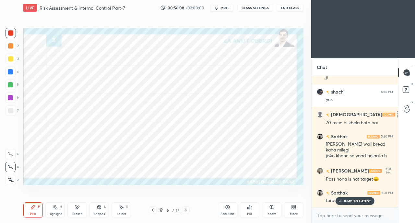
scroll to position [16118, 0]
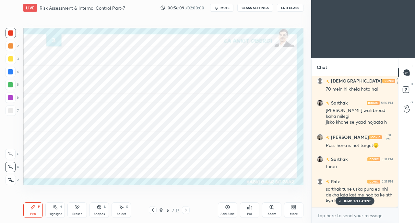
click at [345, 202] on p "JUMP TO LATEST" at bounding box center [357, 201] width 28 height 4
click at [151, 209] on icon at bounding box center [152, 210] width 5 height 5
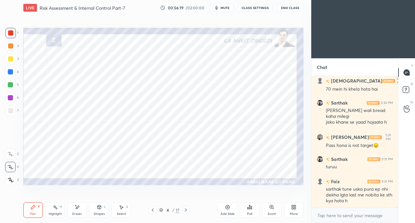
click at [152, 210] on icon at bounding box center [152, 210] width 5 height 5
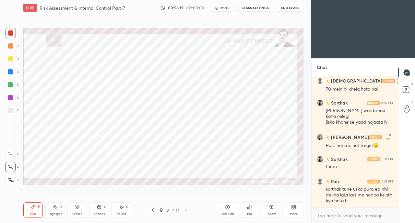
click at [152, 209] on icon at bounding box center [152, 210] width 5 height 5
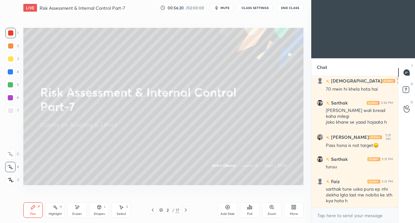
click at [187, 210] on icon at bounding box center [185, 210] width 5 height 5
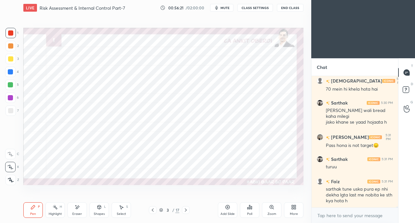
click at [186, 211] on icon at bounding box center [186, 210] width 2 height 3
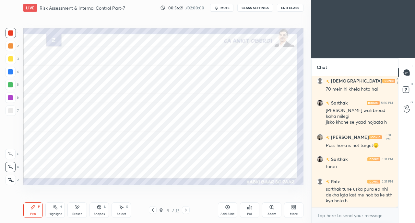
click at [186, 210] on icon at bounding box center [186, 210] width 2 height 3
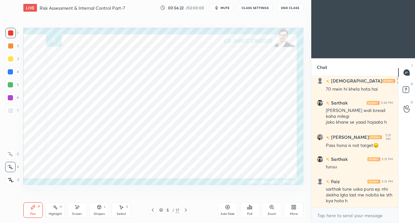
click at [185, 211] on icon at bounding box center [185, 210] width 5 height 5
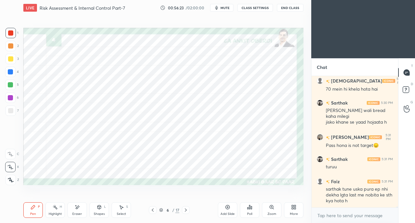
click at [184, 211] on icon at bounding box center [185, 210] width 5 height 5
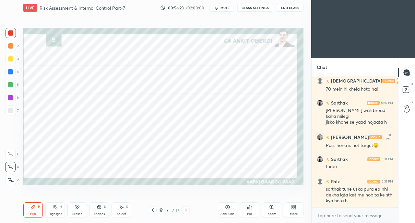
click at [184, 211] on icon at bounding box center [185, 210] width 5 height 5
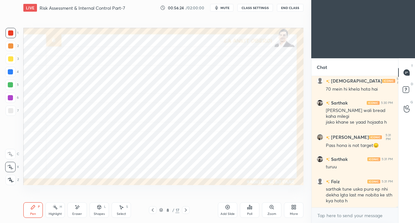
click at [152, 209] on icon at bounding box center [152, 210] width 5 height 5
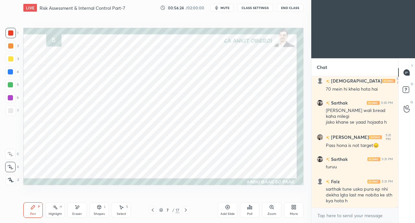
click at [152, 210] on icon at bounding box center [153, 210] width 2 height 3
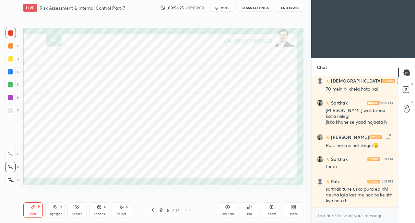
click at [186, 208] on icon at bounding box center [185, 210] width 5 height 5
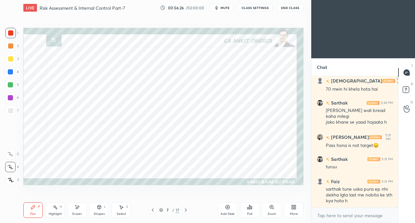
click at [9, 72] on div at bounding box center [10, 71] width 5 height 5
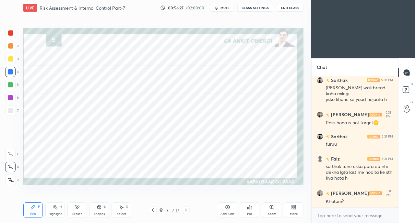
scroll to position [16169, 0]
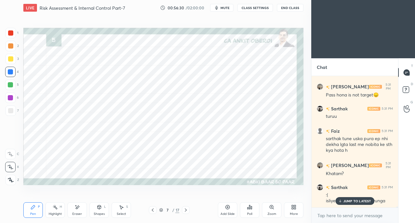
click at [341, 201] on icon at bounding box center [340, 201] width 4 height 4
click at [96, 211] on div "Shapes L" at bounding box center [98, 210] width 19 height 16
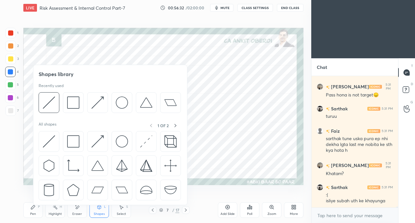
click at [76, 211] on div "Eraser" at bounding box center [76, 210] width 19 height 16
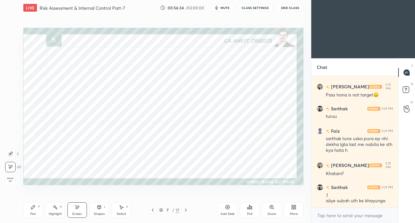
click at [32, 208] on icon at bounding box center [33, 207] width 4 height 4
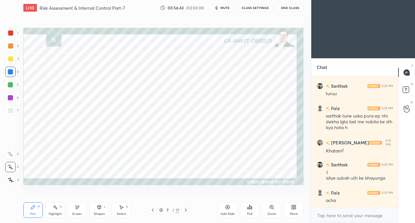
click at [10, 33] on div at bounding box center [10, 32] width 5 height 5
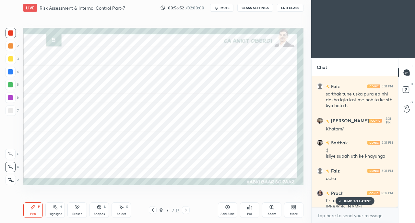
click at [294, 212] on div "More" at bounding box center [293, 210] width 19 height 16
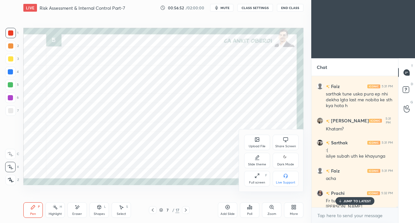
click at [348, 201] on div at bounding box center [207, 111] width 415 height 223
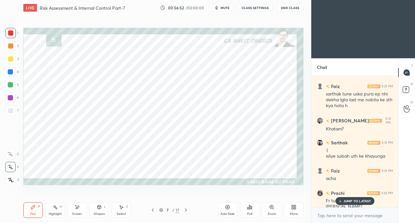
click at [350, 202] on p "JUMP TO LATEST" at bounding box center [357, 201] width 28 height 4
click at [286, 216] on div "More" at bounding box center [293, 210] width 19 height 16
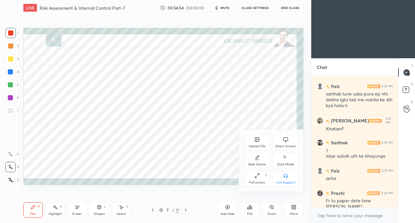
click at [279, 137] on div "Share Screen" at bounding box center [285, 143] width 26 height 16
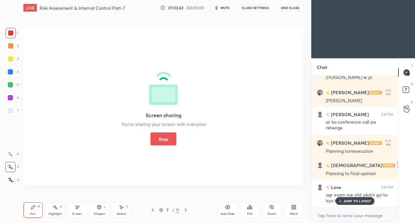
scroll to position [16853, 0]
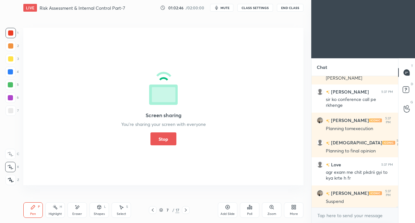
click at [158, 144] on button "Stop" at bounding box center [163, 139] width 26 height 13
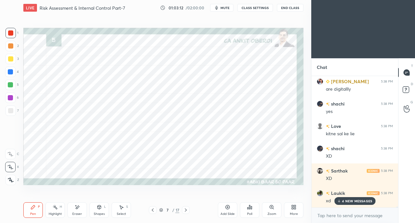
scroll to position [17032, 0]
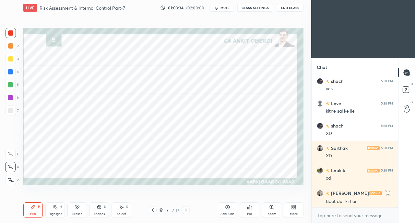
click at [187, 210] on icon at bounding box center [185, 210] width 5 height 5
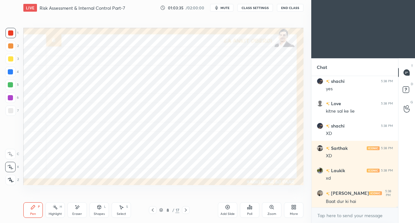
scroll to position [17054, 0]
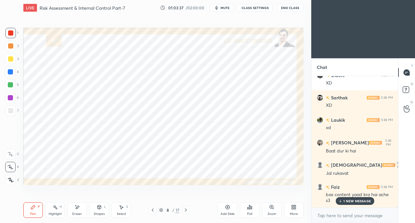
click at [341, 204] on div "Faiz 5:38 PM bas content yaad kra hai ache s3" at bounding box center [354, 194] width 87 height 28
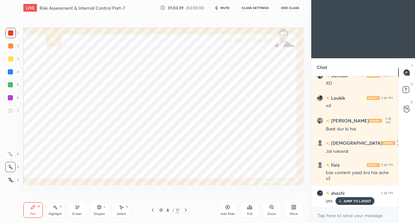
click at [10, 32] on div at bounding box center [10, 32] width 5 height 5
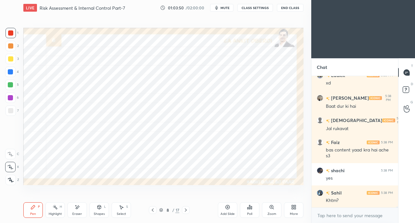
click at [224, 8] on span "mute" at bounding box center [224, 8] width 9 height 5
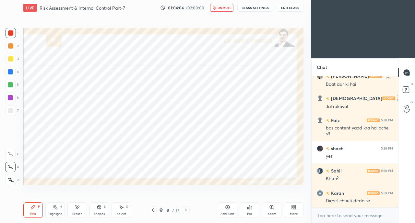
scroll to position [17172, 0]
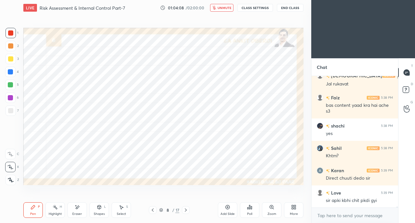
click at [225, 9] on span "unmute" at bounding box center [224, 8] width 14 height 5
click at [100, 211] on div "Shapes L" at bounding box center [98, 210] width 19 height 16
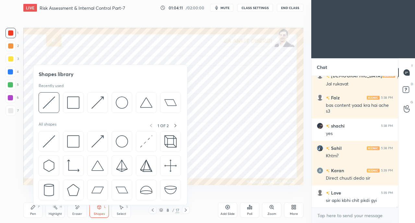
click at [73, 142] on img at bounding box center [73, 141] width 12 height 12
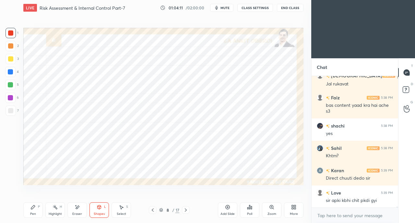
click at [8, 73] on div at bounding box center [10, 71] width 5 height 5
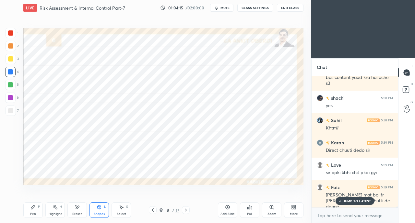
click at [95, 211] on div "Shapes L" at bounding box center [98, 210] width 19 height 16
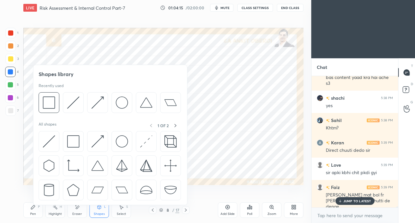
click at [44, 141] on img at bounding box center [49, 141] width 12 height 12
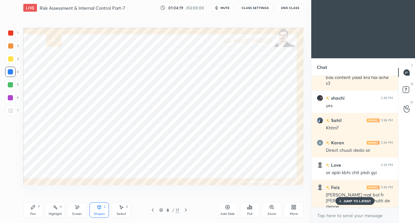
click at [98, 211] on div "Shapes L" at bounding box center [98, 210] width 19 height 16
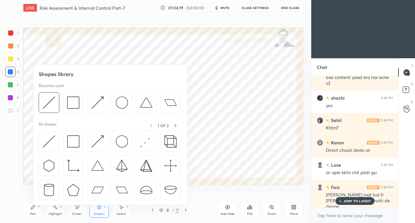
click at [42, 141] on div at bounding box center [49, 141] width 21 height 21
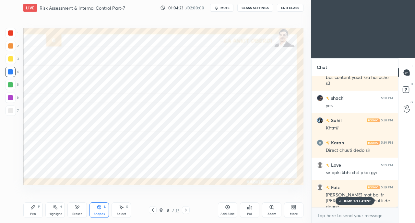
click at [102, 210] on div "Shapes L" at bounding box center [98, 210] width 19 height 16
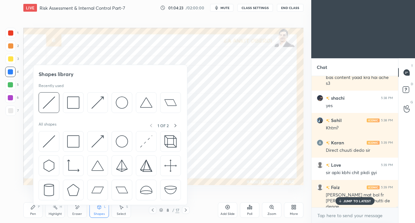
click at [44, 145] on img at bounding box center [49, 141] width 12 height 12
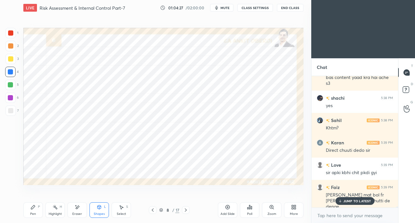
click at [96, 212] on div "Shapes L" at bounding box center [98, 210] width 19 height 16
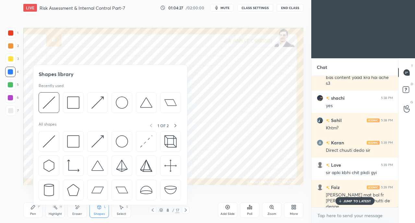
click at [43, 136] on img at bounding box center [49, 141] width 12 height 12
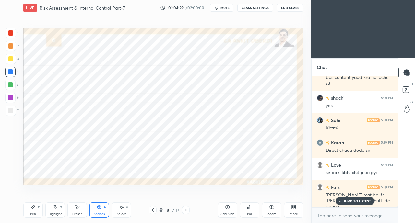
scroll to position [17223, 0]
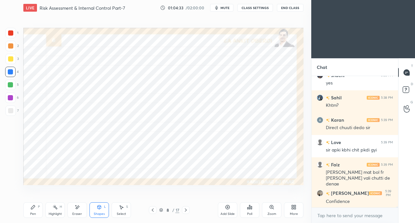
click at [33, 208] on icon at bounding box center [33, 207] width 4 height 4
click at [76, 212] on div "Eraser" at bounding box center [76, 210] width 19 height 16
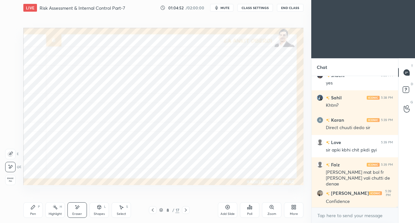
click at [36, 207] on div "Pen P" at bounding box center [32, 210] width 19 height 16
click at [77, 210] on div "Eraser" at bounding box center [76, 210] width 19 height 16
click at [29, 207] on div "Pen P" at bounding box center [32, 210] width 19 height 16
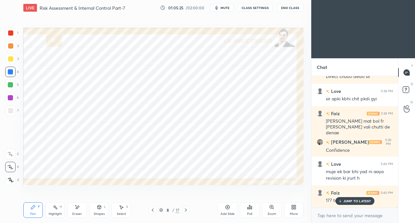
scroll to position [17296, 0]
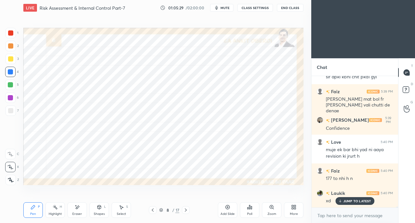
click at [349, 202] on p "JUMP TO LATEST" at bounding box center [357, 201] width 28 height 4
click at [6, 31] on div at bounding box center [11, 33] width 10 height 10
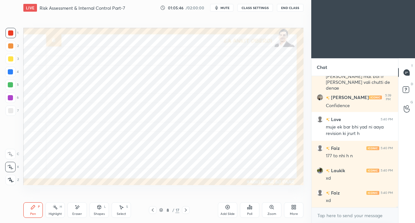
click at [152, 210] on icon at bounding box center [152, 210] width 5 height 5
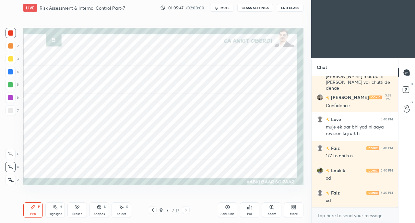
click at [76, 212] on div "Eraser" at bounding box center [76, 210] width 19 height 16
click at [9, 179] on span "Erase all" at bounding box center [11, 180] width 10 height 5
click at [11, 77] on div "4" at bounding box center [12, 73] width 14 height 13
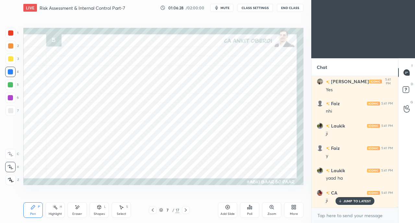
scroll to position [17480, 0]
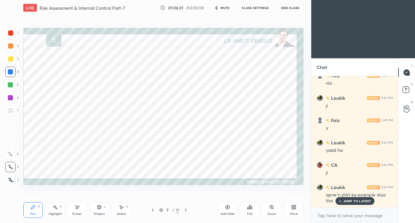
click at [10, 34] on div at bounding box center [10, 32] width 5 height 5
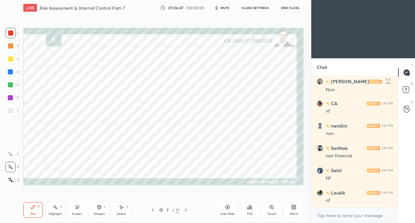
scroll to position [17838, 0]
click at [79, 210] on icon at bounding box center [77, 208] width 5 height 6
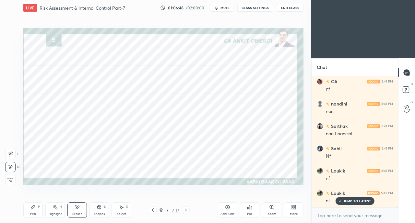
click at [36, 205] on div "Pen P" at bounding box center [32, 210] width 19 height 16
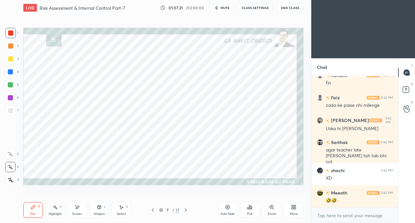
scroll to position [18425, 0]
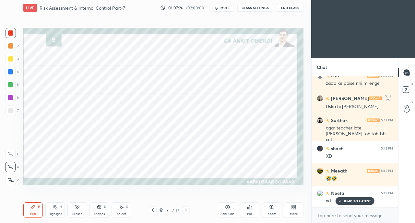
click at [185, 211] on icon at bounding box center [186, 210] width 2 height 3
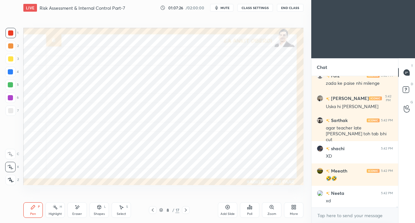
scroll to position [18448, 0]
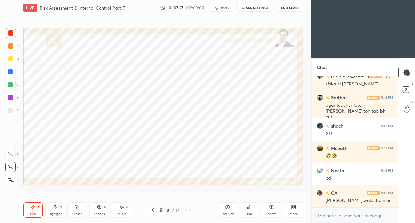
click at [187, 211] on icon at bounding box center [185, 210] width 5 height 5
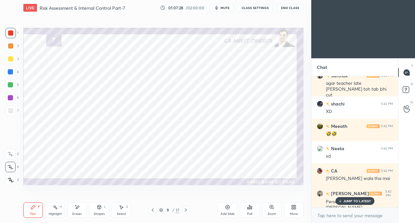
click at [350, 201] on p "JUMP TO LATEST" at bounding box center [357, 201] width 28 height 4
click at [151, 212] on icon at bounding box center [152, 210] width 5 height 5
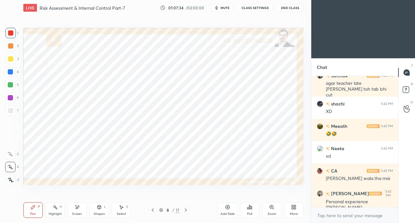
click at [152, 211] on icon at bounding box center [153, 210] width 2 height 3
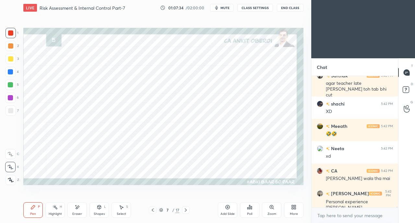
click at [186, 210] on icon at bounding box center [186, 210] width 2 height 3
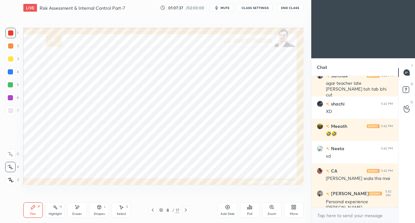
click at [80, 210] on div "Eraser" at bounding box center [76, 210] width 19 height 16
click at [32, 213] on div "Pen" at bounding box center [33, 214] width 6 height 3
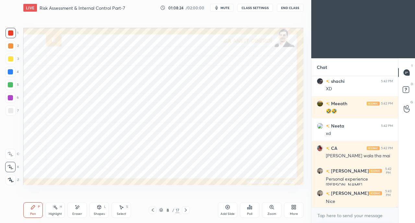
click at [7, 73] on div at bounding box center [10, 72] width 10 height 10
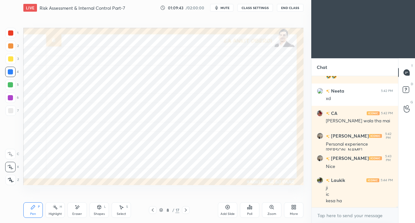
scroll to position [18550, 0]
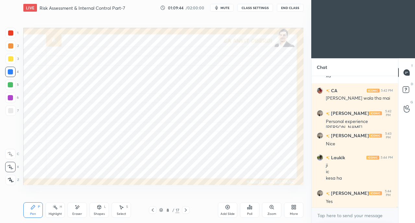
click at [281, 187] on div "Setting up your live class Poll for secs No correct answer Start poll" at bounding box center [163, 107] width 285 height 182
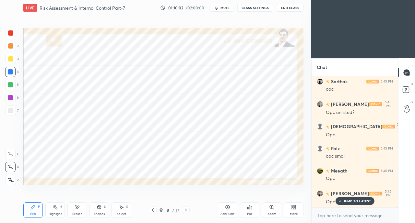
scroll to position [18751, 0]
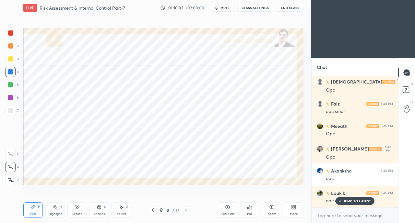
click at [12, 33] on div at bounding box center [10, 32] width 5 height 5
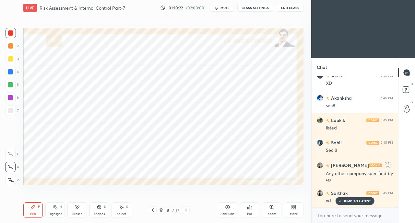
scroll to position [18958, 0]
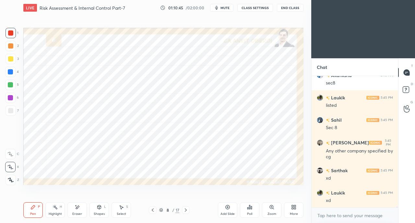
click at [9, 72] on div at bounding box center [10, 71] width 5 height 5
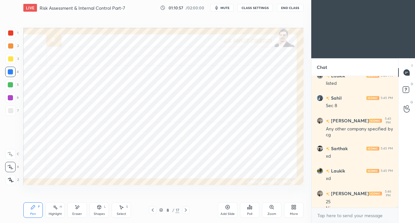
scroll to position [18987, 0]
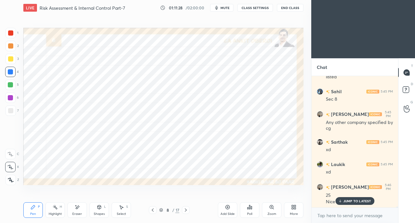
click at [11, 73] on div at bounding box center [10, 71] width 5 height 5
click at [10, 84] on div at bounding box center [10, 84] width 5 height 5
click at [13, 74] on div at bounding box center [10, 71] width 5 height 5
click at [13, 87] on div at bounding box center [10, 85] width 10 height 10
click at [79, 211] on div "Eraser" at bounding box center [76, 210] width 19 height 16
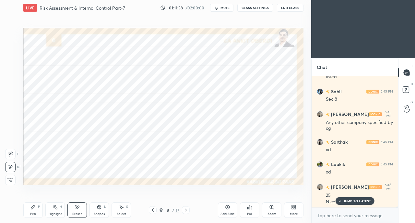
click at [33, 209] on icon at bounding box center [32, 207] width 5 height 5
click at [184, 212] on icon at bounding box center [185, 210] width 5 height 5
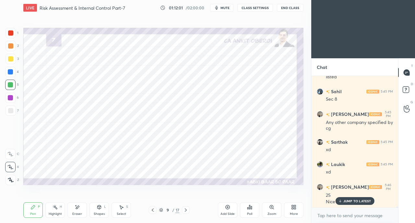
click at [13, 32] on div at bounding box center [10, 32] width 5 height 5
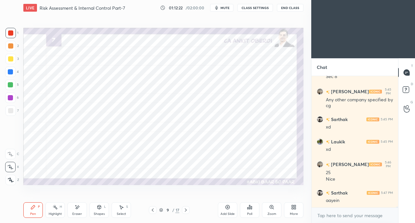
click at [78, 210] on icon at bounding box center [77, 208] width 5 height 6
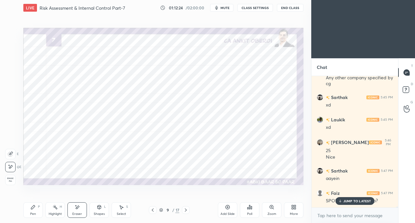
click at [343, 200] on p "JUMP TO LATEST" at bounding box center [357, 201] width 28 height 4
click at [13, 181] on span "Erase all" at bounding box center [11, 180] width 10 height 5
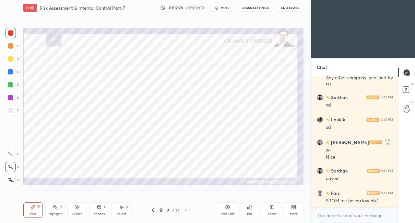
click at [152, 210] on icon at bounding box center [153, 210] width 2 height 3
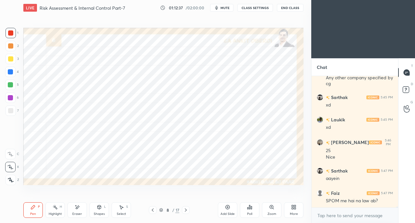
scroll to position [19038, 0]
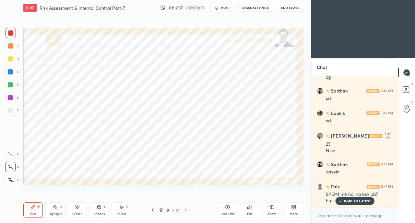
click at [51, 209] on div "Highlight H" at bounding box center [54, 210] width 19 height 16
click at [30, 208] on div "Pen P" at bounding box center [32, 210] width 19 height 16
click at [339, 201] on icon at bounding box center [340, 201] width 4 height 4
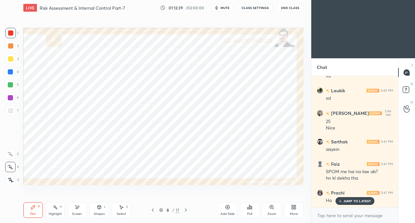
scroll to position [19083, 0]
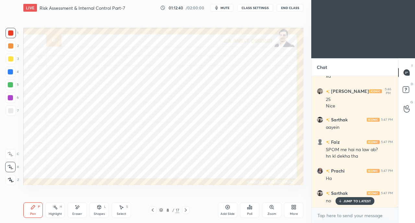
click at [10, 71] on div at bounding box center [10, 71] width 5 height 5
click at [343, 201] on p "JUMP TO LATEST" at bounding box center [357, 201] width 28 height 4
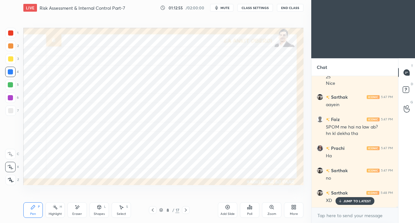
scroll to position [19127, 0]
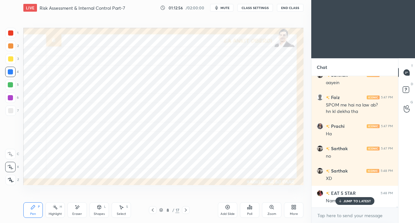
click at [347, 202] on p "JUMP TO LATEST" at bounding box center [357, 201] width 28 height 4
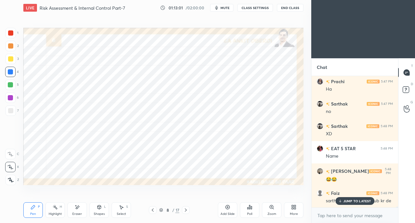
scroll to position [19217, 0]
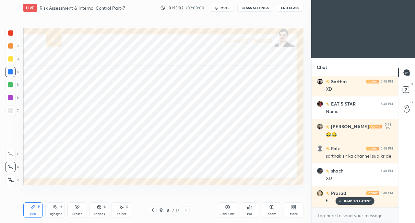
click at [343, 202] on p "JUMP TO LATEST" at bounding box center [357, 201] width 28 height 4
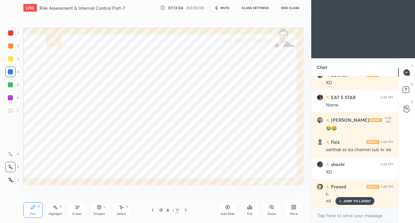
click at [343, 200] on div "JUMP TO LATEST" at bounding box center [354, 201] width 39 height 8
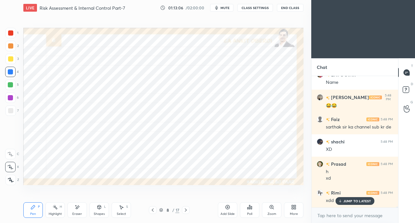
scroll to position [19268, 0]
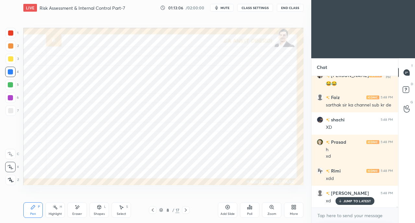
click at [9, 31] on div at bounding box center [10, 32] width 5 height 5
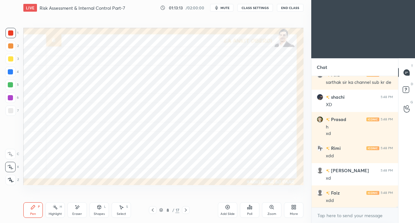
scroll to position [19319, 0]
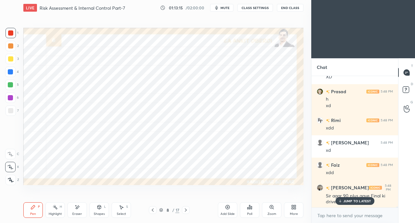
click at [352, 202] on p "JUMP TO LATEST" at bounding box center [357, 201] width 28 height 4
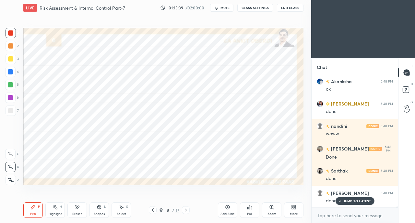
scroll to position [19666, 0]
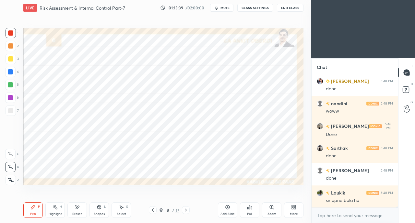
click at [346, 201] on div "sir apne bola ha" at bounding box center [359, 201] width 67 height 6
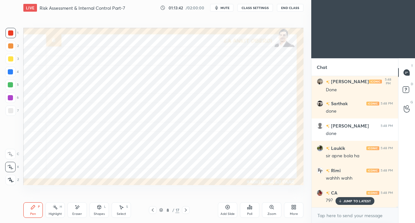
scroll to position [19733, 0]
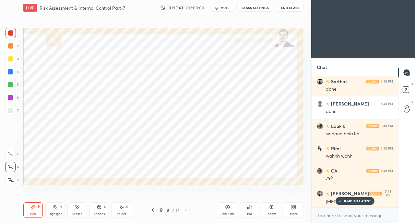
click at [354, 200] on p "JUMP TO LATEST" at bounding box center [357, 201] width 28 height 4
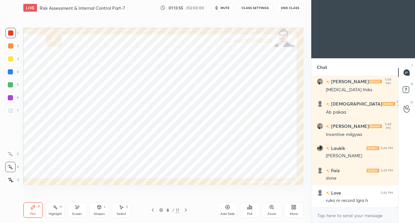
scroll to position [19867, 0]
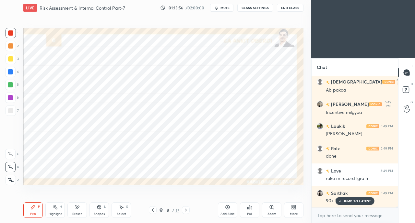
click at [349, 202] on p "JUMP TO LATEST" at bounding box center [357, 201] width 28 height 4
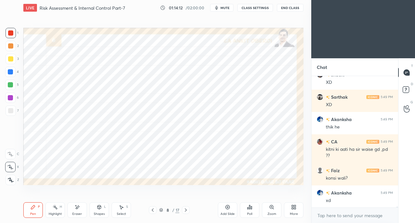
scroll to position [20097, 0]
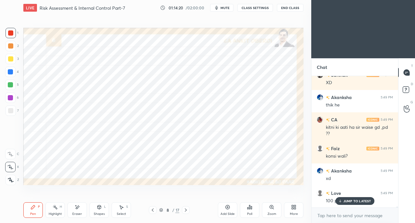
click at [10, 72] on div at bounding box center [10, 71] width 5 height 5
click at [254, 8] on button "CLASS SETTINGS" at bounding box center [255, 8] width 36 height 8
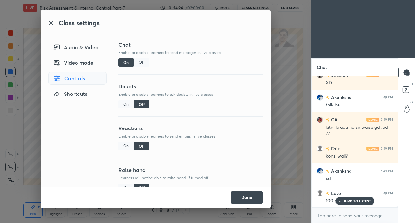
click at [138, 61] on div "Off" at bounding box center [142, 62] width 16 height 8
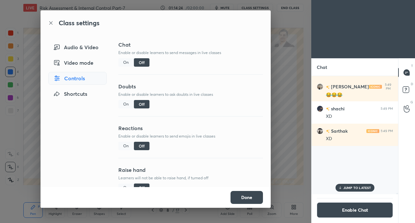
scroll to position [116, 85]
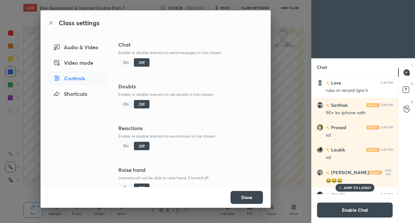
click at [246, 197] on button "Done" at bounding box center [246, 197] width 32 height 13
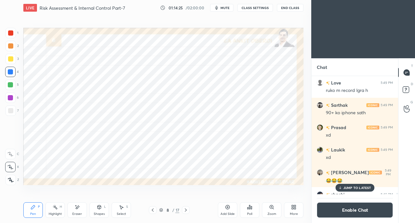
click at [347, 187] on p "JUMP TO LATEST" at bounding box center [357, 188] width 28 height 4
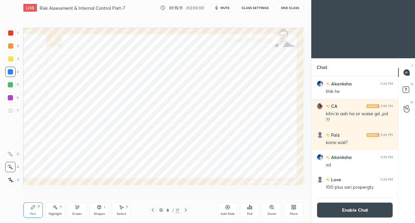
click at [9, 34] on div at bounding box center [10, 32] width 5 height 5
click at [305, 149] on div "Setting up your live class Poll for secs No correct answer Start poll" at bounding box center [163, 107] width 285 height 182
click at [304, 151] on div "Setting up your live class Poll for secs No correct answer Start poll" at bounding box center [163, 107] width 285 height 182
click at [305, 150] on div "Setting up your live class Poll for secs No correct answer Start poll" at bounding box center [163, 107] width 285 height 182
click at [306, 151] on div "Setting up your live class Poll for secs No correct answer Start poll" at bounding box center [163, 107] width 285 height 182
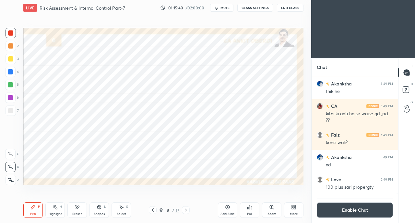
click at [9, 75] on div at bounding box center [10, 72] width 10 height 10
click at [335, 216] on button "Enable Chat" at bounding box center [355, 210] width 76 height 16
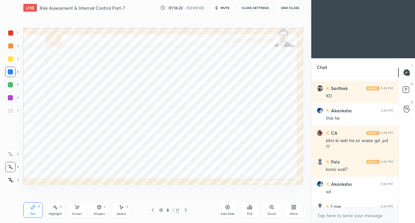
scroll to position [17207, 0]
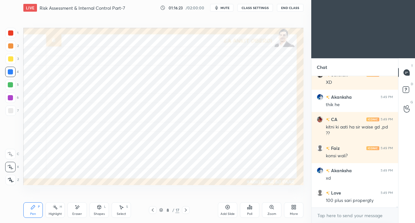
click at [294, 211] on div "More" at bounding box center [293, 210] width 19 height 16
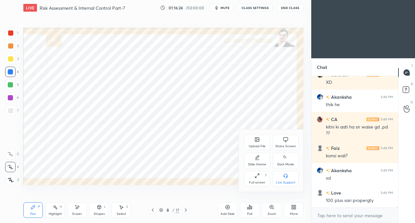
click at [283, 141] on icon at bounding box center [285, 139] width 5 height 5
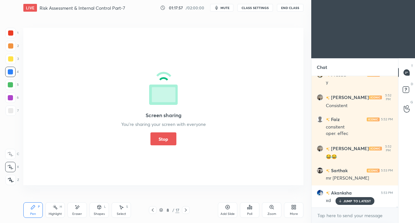
scroll to position [17370, 0]
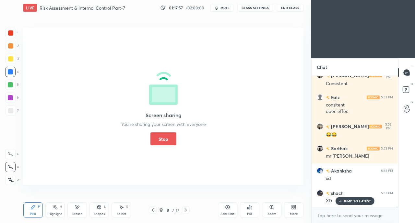
click at [152, 139] on button "Stop" at bounding box center [163, 139] width 26 height 13
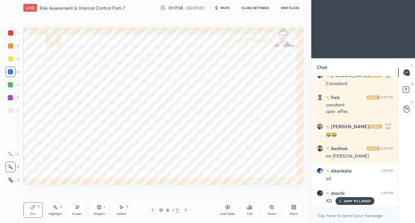
click at [345, 200] on p "JUMP TO LATEST" at bounding box center [357, 201] width 28 height 4
click at [294, 206] on icon at bounding box center [295, 206] width 2 height 2
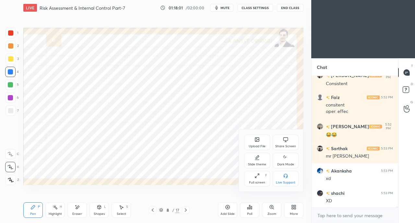
click at [285, 140] on icon at bounding box center [285, 139] width 5 height 5
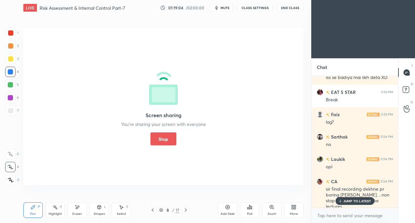
scroll to position [17544, 0]
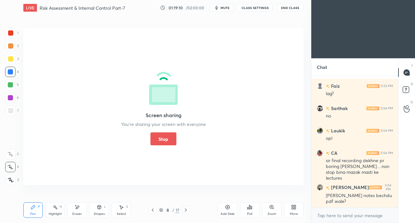
click at [167, 143] on button "Stop" at bounding box center [163, 139] width 26 height 13
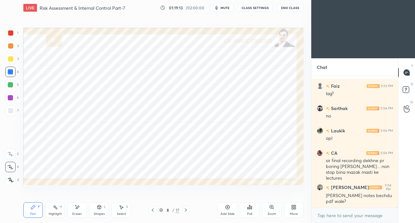
scroll to position [17566, 0]
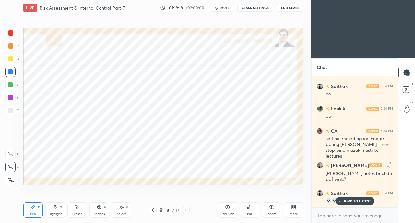
click at [352, 199] on div "JUMP TO LATEST" at bounding box center [354, 201] width 39 height 8
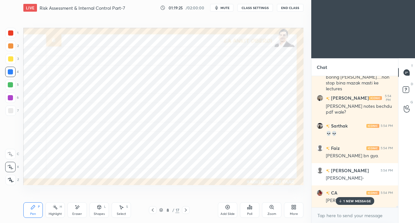
click at [372, 160] on div "EAT 5 STAR 5:53 PM Break Faiz 5:53 PM lag? Sarthak 5:54 PM no Laukik 5:54 PM op…" at bounding box center [354, 142] width 87 height 132
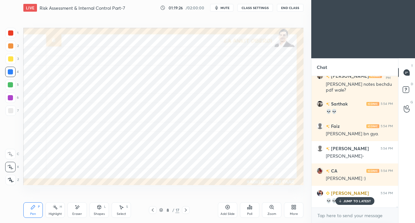
click at [344, 205] on div "JUMP TO LATEST" at bounding box center [354, 201] width 39 height 8
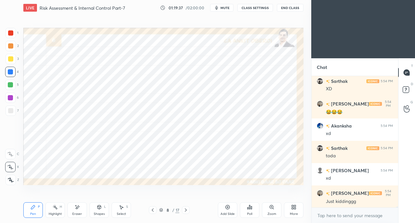
scroll to position [17834, 0]
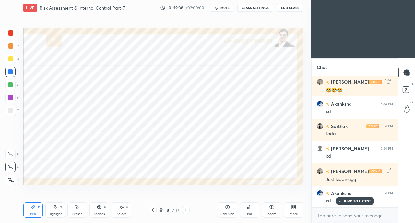
click at [248, 192] on div "Poll" at bounding box center [249, 210] width 19 height 36
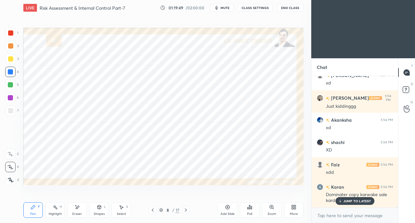
scroll to position [17929, 0]
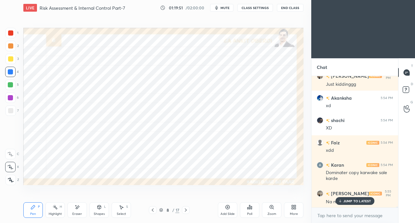
click at [349, 201] on p "JUMP TO LATEST" at bounding box center [357, 201] width 28 height 4
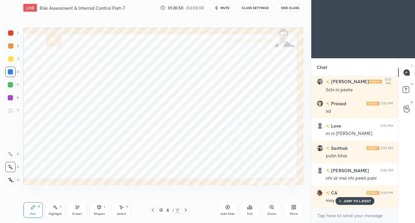
scroll to position [18160, 0]
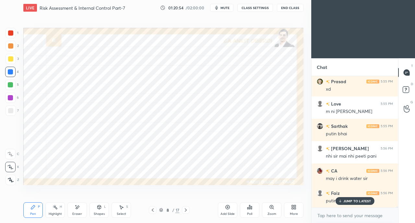
click at [357, 201] on p "JUMP TO LATEST" at bounding box center [357, 201] width 28 height 4
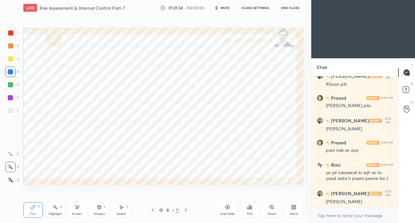
scroll to position [18329, 0]
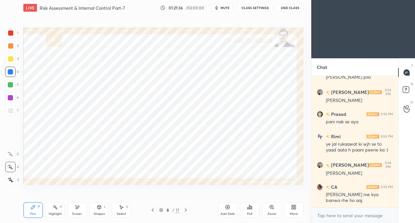
click at [172, 195] on div "Setting up your live class Poll for secs No correct answer Start poll" at bounding box center [163, 107] width 285 height 182
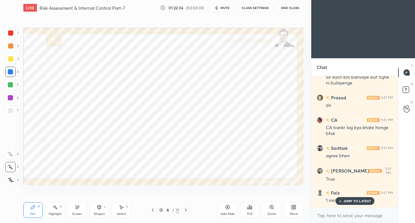
scroll to position [18541, 0]
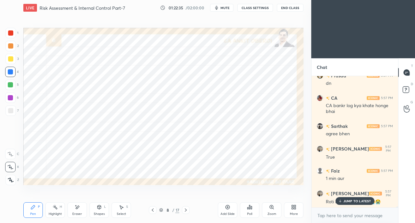
click at [294, 206] on icon at bounding box center [295, 206] width 2 height 2
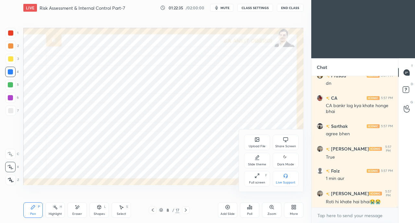
scroll to position [18564, 0]
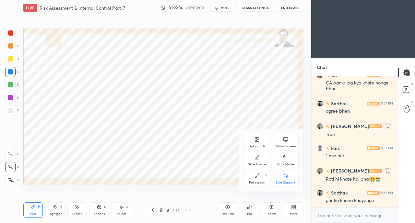
click at [284, 147] on div "Share Screen" at bounding box center [285, 146] width 21 height 3
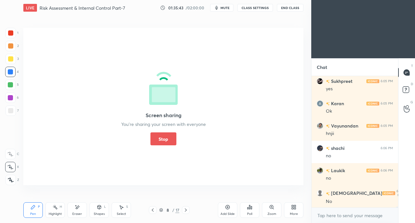
scroll to position [19486, 0]
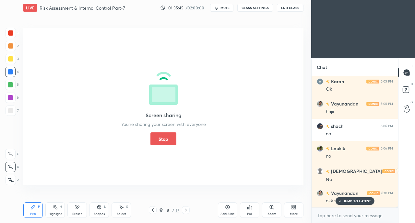
click at [160, 134] on button "Stop" at bounding box center [163, 139] width 26 height 13
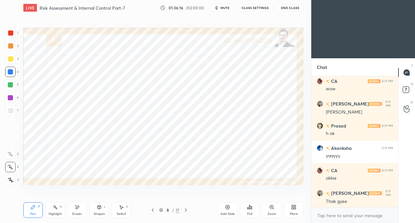
scroll to position [19755, 0]
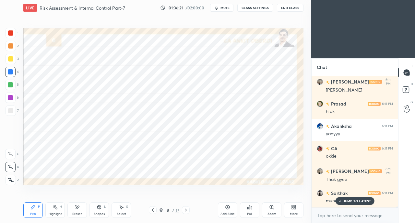
click at [342, 198] on div "JUMP TO LATEST" at bounding box center [354, 201] width 39 height 8
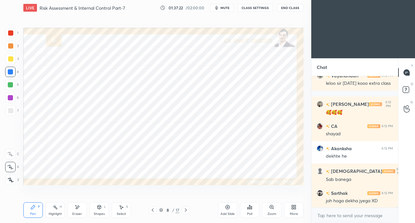
scroll to position [20177, 0]
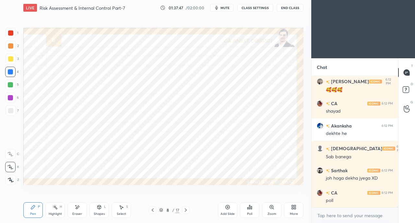
click at [175, 193] on div "Setting up your live class Poll for secs No correct answer Start poll" at bounding box center [163, 107] width 285 height 182
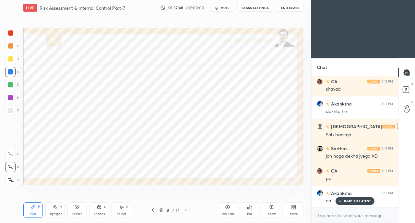
click at [192, 200] on div "Pen P Highlight H Eraser Shapes L Select S 8 / 17 Add Slide Poll Zoom More" at bounding box center [163, 210] width 280 height 26
click at [187, 212] on icon at bounding box center [185, 210] width 5 height 5
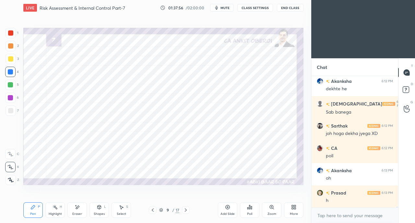
scroll to position [20243, 0]
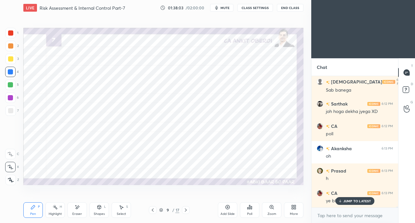
click at [352, 206] on div "CA 6:13 PM ye bhi thk ha" at bounding box center [354, 197] width 87 height 22
click at [345, 200] on p "JUMP TO LATEST" at bounding box center [357, 201] width 28 height 4
click at [286, 208] on div "More" at bounding box center [293, 210] width 19 height 16
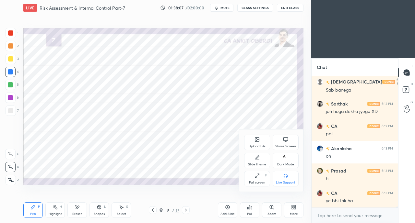
click at [260, 140] on div "Upload File" at bounding box center [257, 143] width 26 height 16
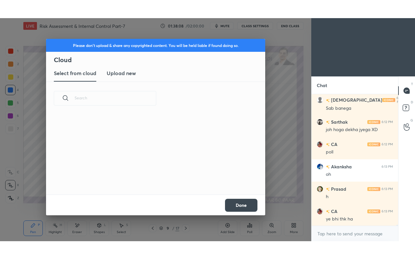
scroll to position [80, 208]
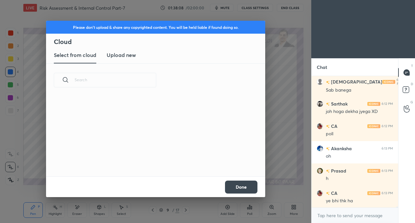
click at [136, 58] on div "Select from cloud Upload new" at bounding box center [155, 55] width 219 height 16
click at [117, 53] on h3 "Upload new" at bounding box center [121, 55] width 29 height 8
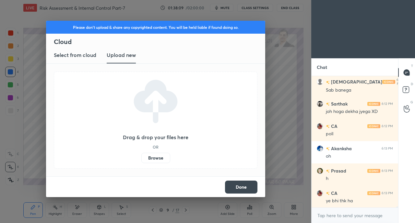
click at [153, 159] on label "Browse" at bounding box center [155, 158] width 29 height 10
click at [141, 159] on input "Browse" at bounding box center [141, 158] width 0 height 10
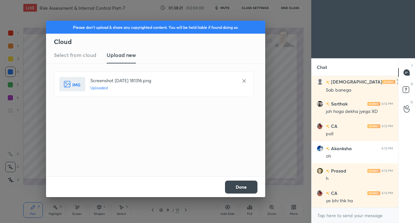
click at [241, 190] on button "Done" at bounding box center [241, 187] width 32 height 13
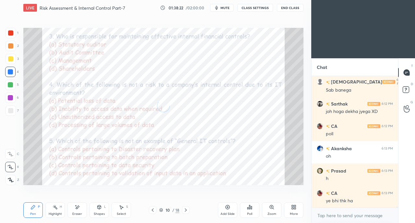
click at [294, 212] on div "More" at bounding box center [293, 210] width 19 height 16
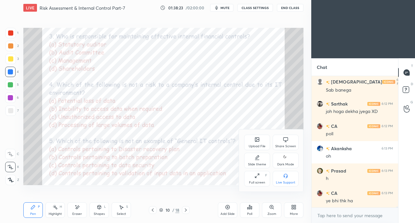
click at [252, 184] on div "Full screen" at bounding box center [257, 182] width 16 height 3
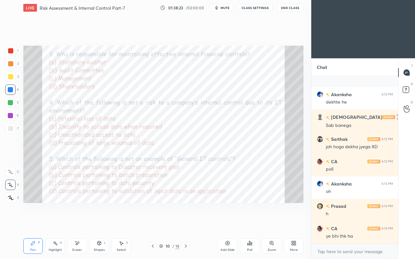
scroll to position [20208, 0]
click at [207, 219] on div "Setting up your live class Poll for secs No correct answer Start poll" at bounding box center [163, 125] width 285 height 218
click at [248, 223] on div "Poll" at bounding box center [249, 249] width 5 height 3
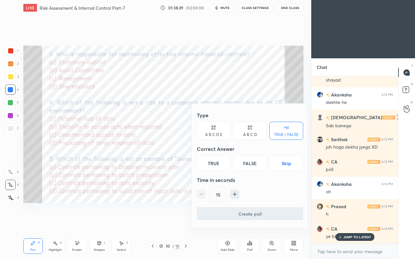
click at [249, 134] on div "A B C D" at bounding box center [250, 135] width 14 height 4
click at [227, 165] on div "B" at bounding box center [227, 164] width 19 height 16
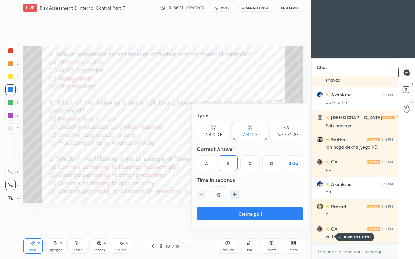
click at [240, 212] on button "Create poll" at bounding box center [250, 213] width 106 height 13
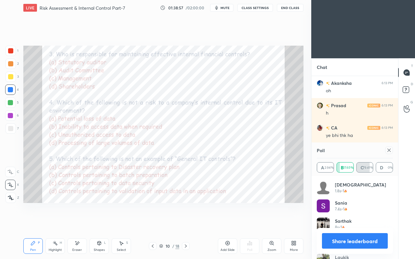
scroll to position [20331, 0]
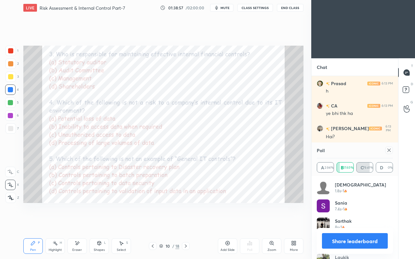
click at [386, 149] on icon at bounding box center [388, 150] width 5 height 5
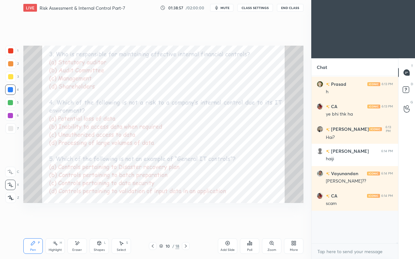
scroll to position [2, 2]
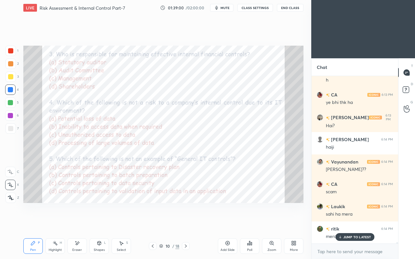
click at [10, 51] on div at bounding box center [10, 50] width 5 height 5
click at [249, 223] on icon at bounding box center [249, 243] width 1 height 4
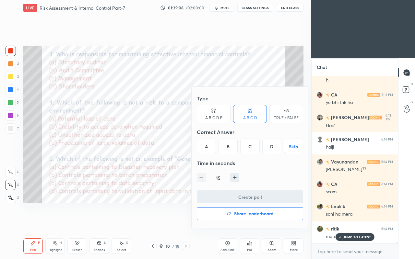
click at [273, 149] on div "D" at bounding box center [271, 147] width 19 height 16
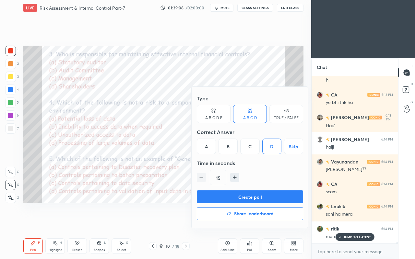
click at [248, 196] on button "Create poll" at bounding box center [250, 196] width 106 height 13
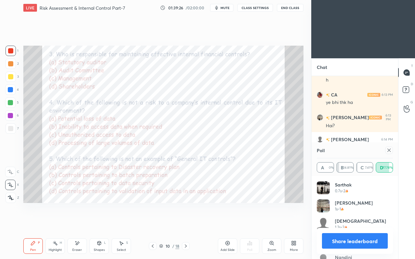
click at [388, 150] on icon at bounding box center [388, 150] width 3 height 3
type textarea "x"
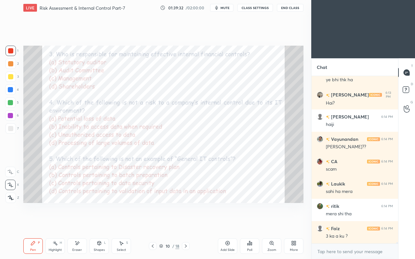
click at [249, 223] on div "Poll" at bounding box center [249, 246] width 19 height 16
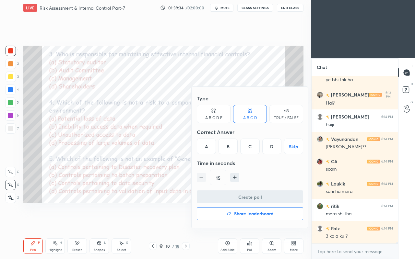
click at [269, 148] on div "D" at bounding box center [271, 147] width 19 height 16
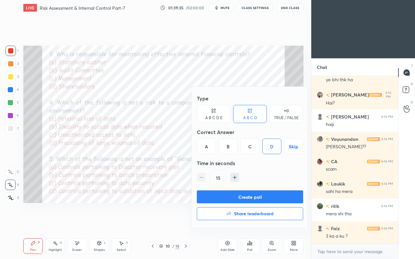
click at [232, 178] on icon "button" at bounding box center [234, 177] width 6 height 6
type input "30"
click at [237, 194] on button "Create poll" at bounding box center [250, 196] width 106 height 13
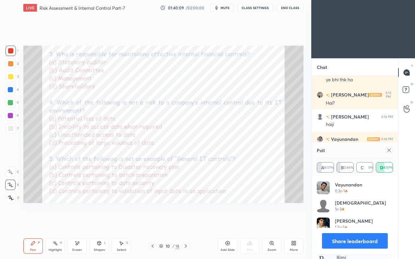
click at [389, 151] on icon at bounding box center [388, 150] width 5 height 5
type textarea "x"
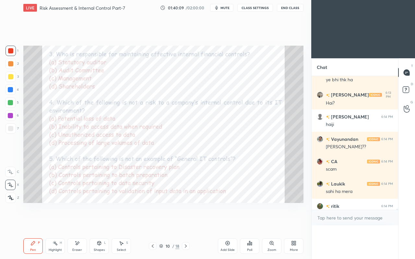
scroll to position [0, 0]
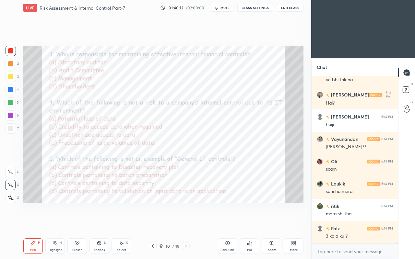
click at [254, 223] on div "Poll" at bounding box center [249, 246] width 19 height 16
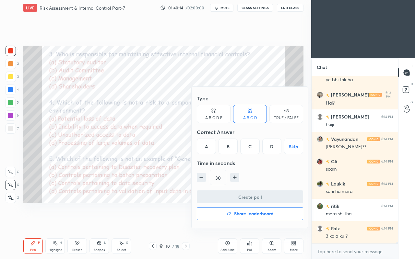
click at [247, 151] on div "C" at bounding box center [249, 147] width 19 height 16
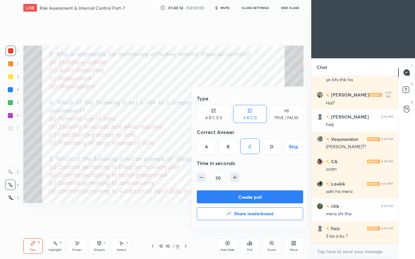
click at [204, 178] on button "button" at bounding box center [201, 177] width 9 height 9
type input "15"
click at [225, 194] on button "Create poll" at bounding box center [250, 196] width 106 height 13
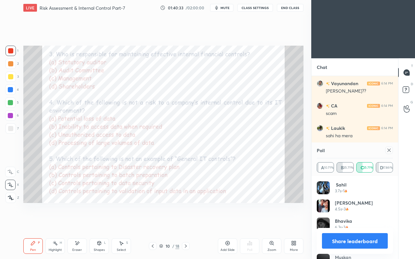
click at [385, 150] on div at bounding box center [389, 150] width 8 height 8
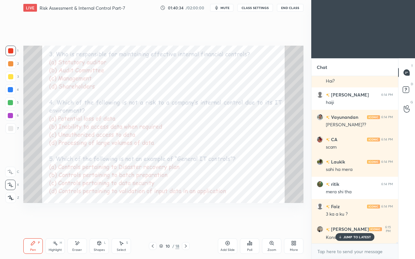
click at [357, 223] on p "JUMP TO LATEST" at bounding box center [357, 237] width 28 height 4
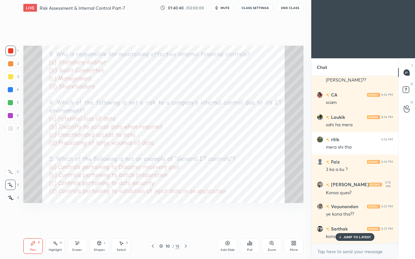
click at [343, 223] on p "JUMP TO LATEST" at bounding box center [357, 237] width 28 height 4
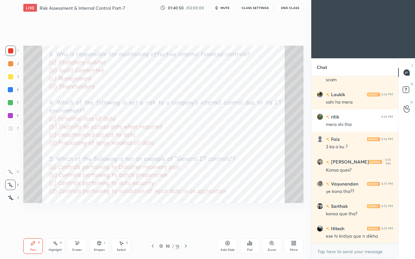
click at [14, 89] on div at bounding box center [10, 90] width 10 height 10
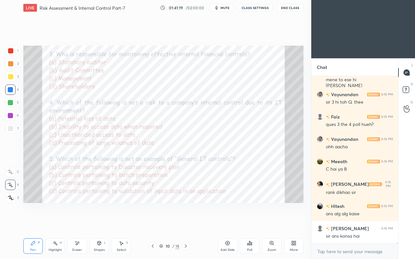
scroll to position [20699, 0]
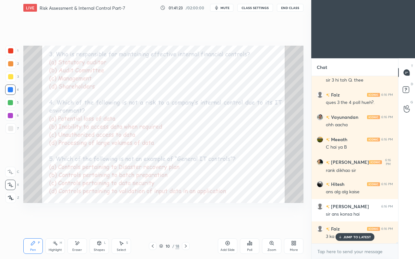
click at [344, 223] on p "JUMP TO LATEST" at bounding box center [357, 237] width 28 height 4
click at [292, 223] on icon at bounding box center [293, 245] width 2 height 2
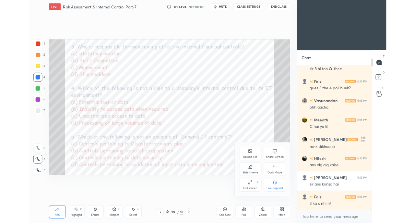
scroll to position [20722, 0]
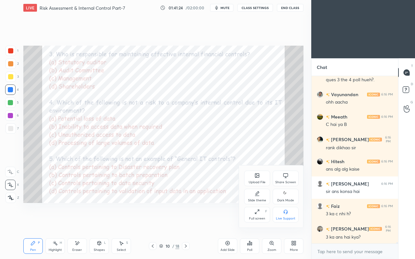
click at [283, 181] on div "Share Screen" at bounding box center [285, 182] width 21 height 3
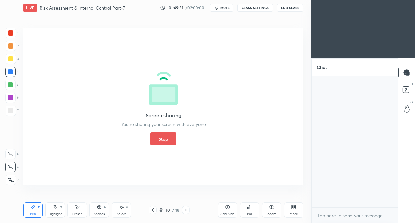
scroll to position [22555, 0]
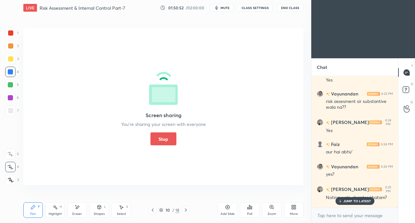
click at [158, 143] on button "Stop" at bounding box center [163, 139] width 26 height 13
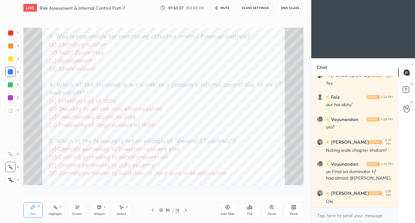
scroll to position [22703, 0]
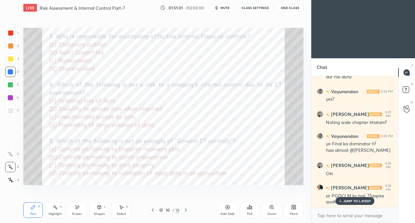
click at [354, 201] on p "JUMP TO LATEST" at bounding box center [357, 201] width 28 height 4
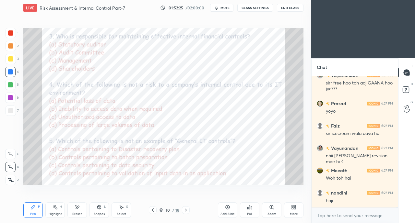
scroll to position [23436, 0]
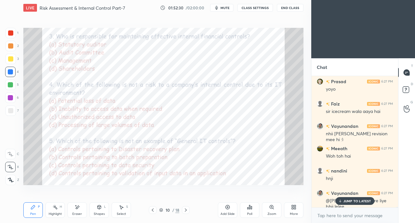
click at [345, 197] on div "@[PERSON_NAME] mere liye bhii lelee" at bounding box center [359, 204] width 67 height 14
click at [343, 203] on p "JUMP TO LATEST" at bounding box center [357, 201] width 28 height 4
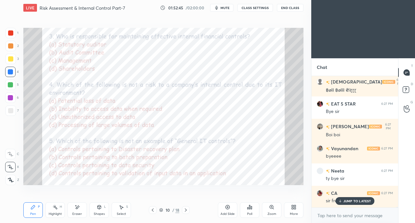
scroll to position [23615, 0]
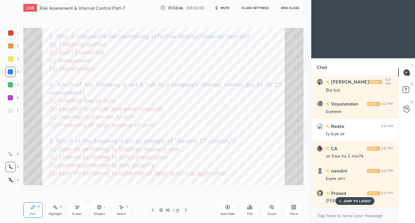
click at [351, 200] on p "JUMP TO LATEST" at bounding box center [357, 201] width 28 height 4
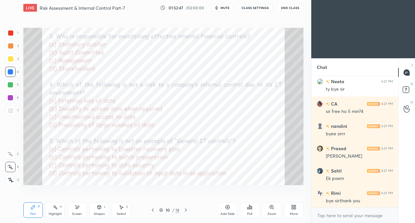
scroll to position [23682, 0]
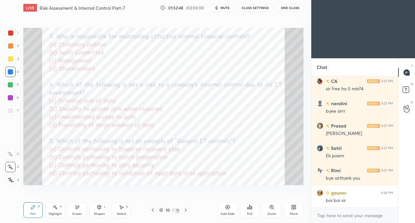
click at [292, 8] on button "End Class" at bounding box center [290, 8] width 27 height 8
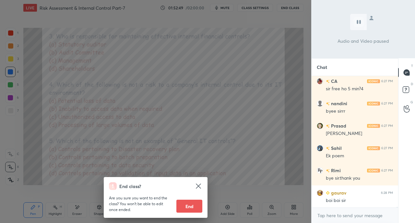
click at [193, 207] on button "End" at bounding box center [189, 206] width 26 height 13
type textarea "x"
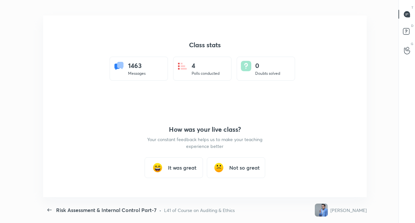
scroll to position [182, 410]
